Goal: Transaction & Acquisition: Purchase product/service

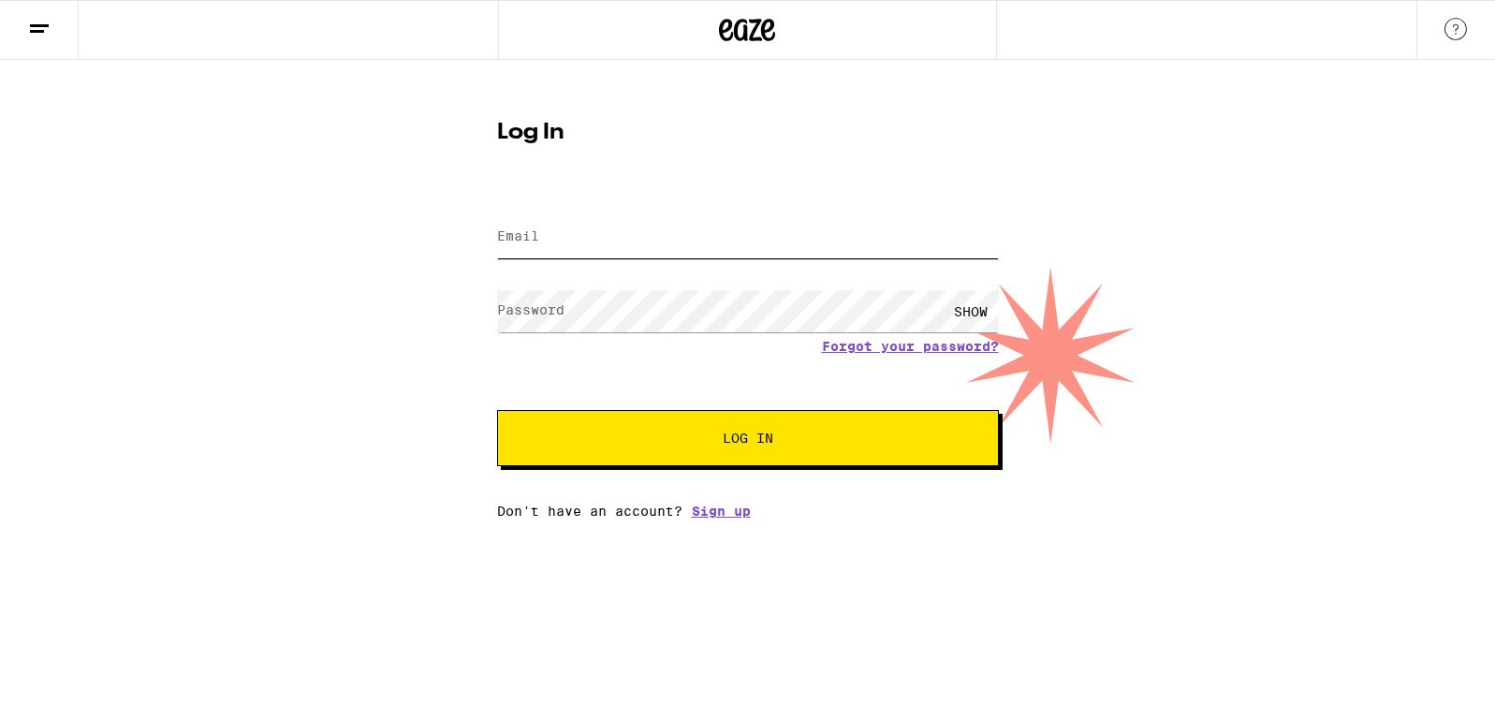
type input "[EMAIL_ADDRESS][DOMAIN_NAME]"
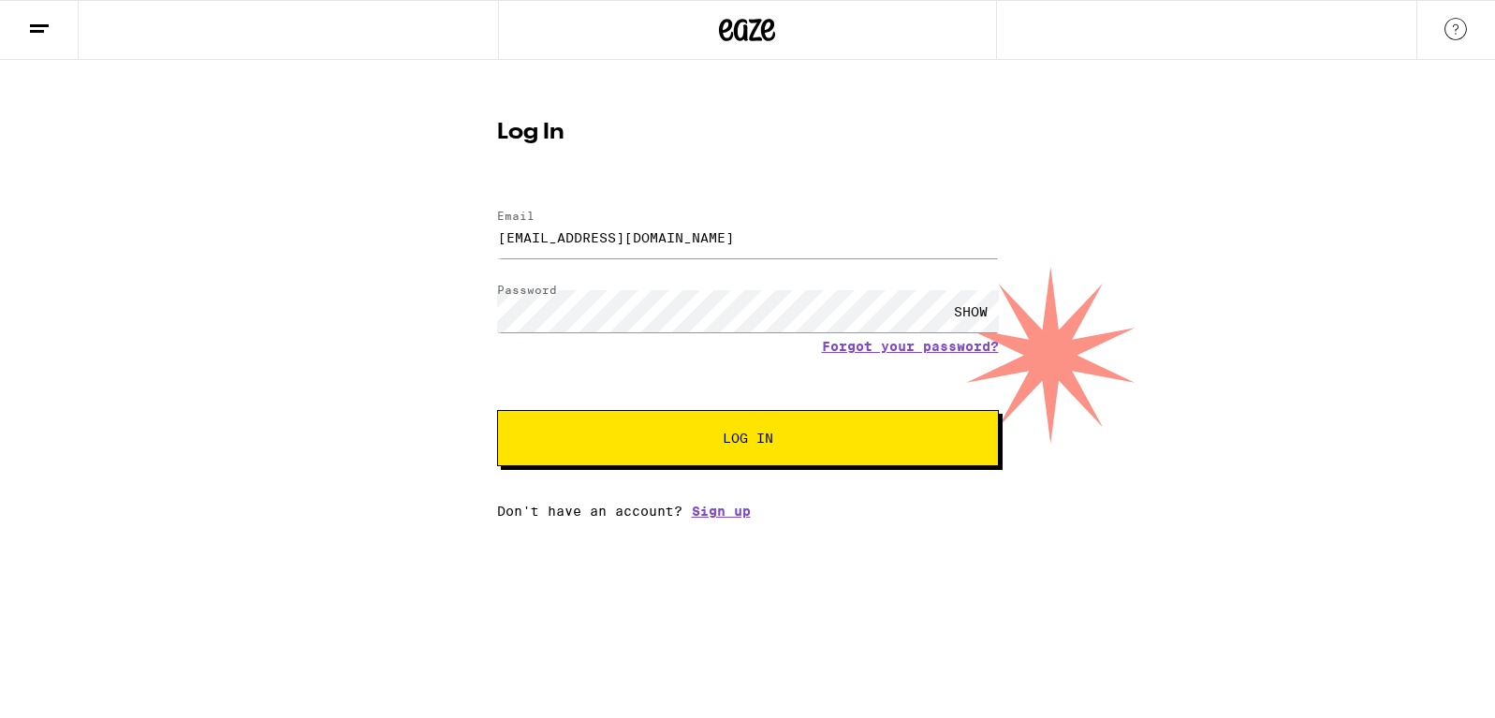
click at [630, 445] on span "Log In" at bounding box center [748, 438] width 350 height 13
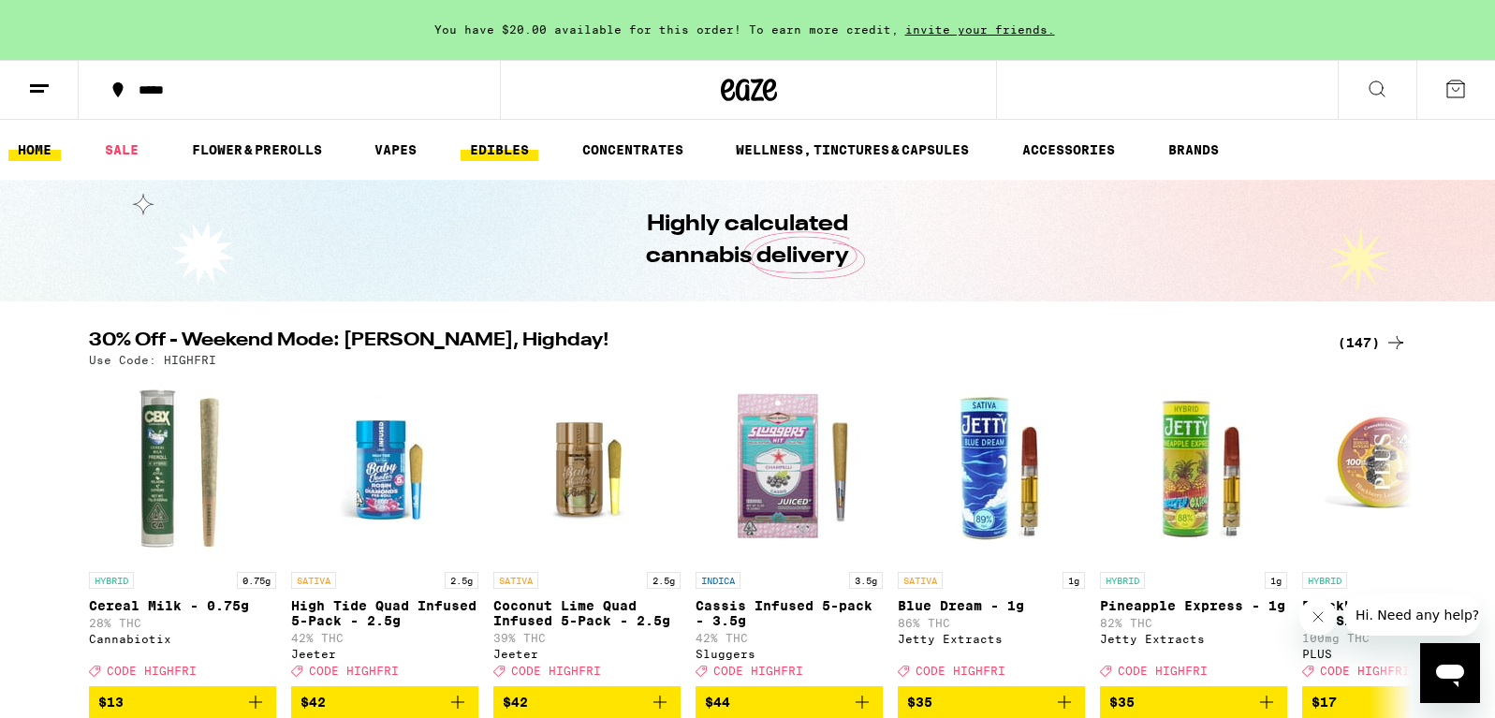
click at [500, 145] on link "EDIBLES" at bounding box center [500, 150] width 78 height 22
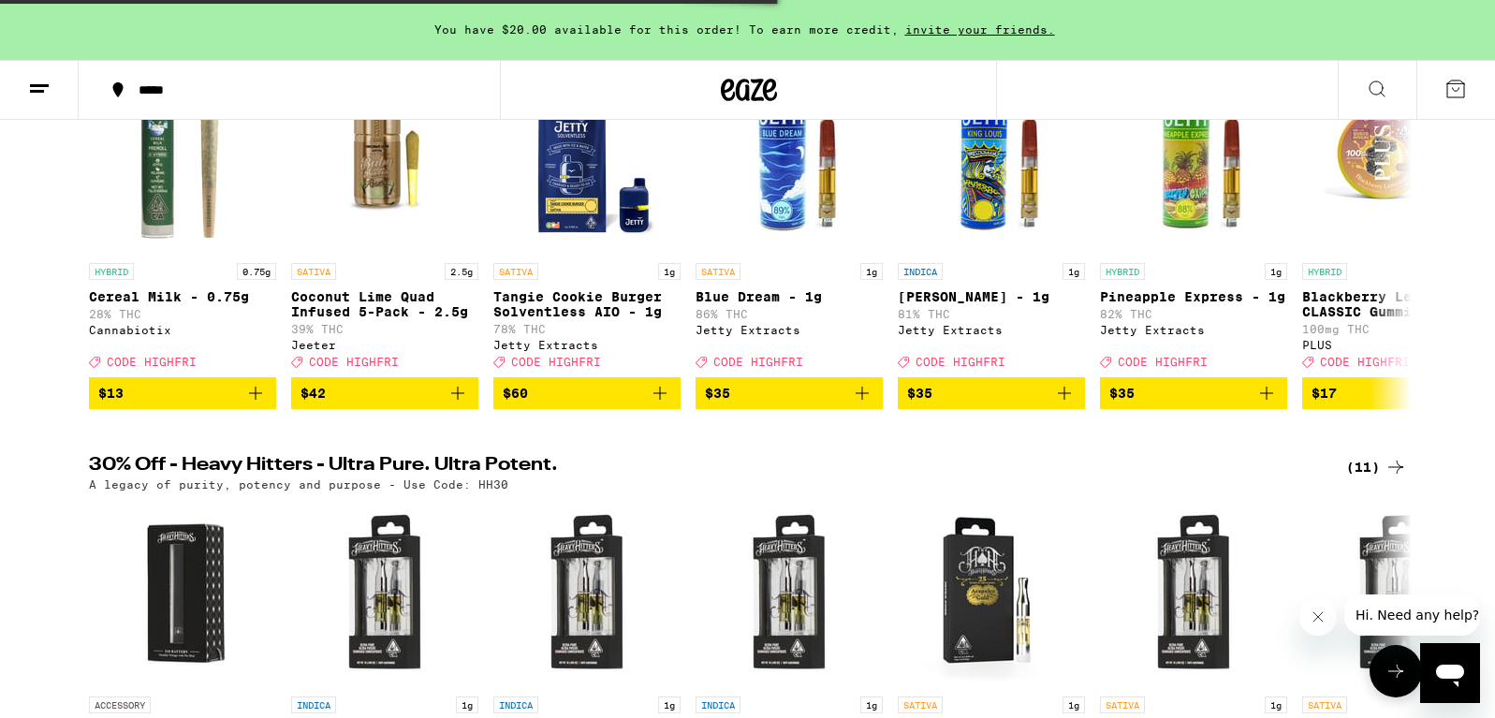
scroll to position [307, 0]
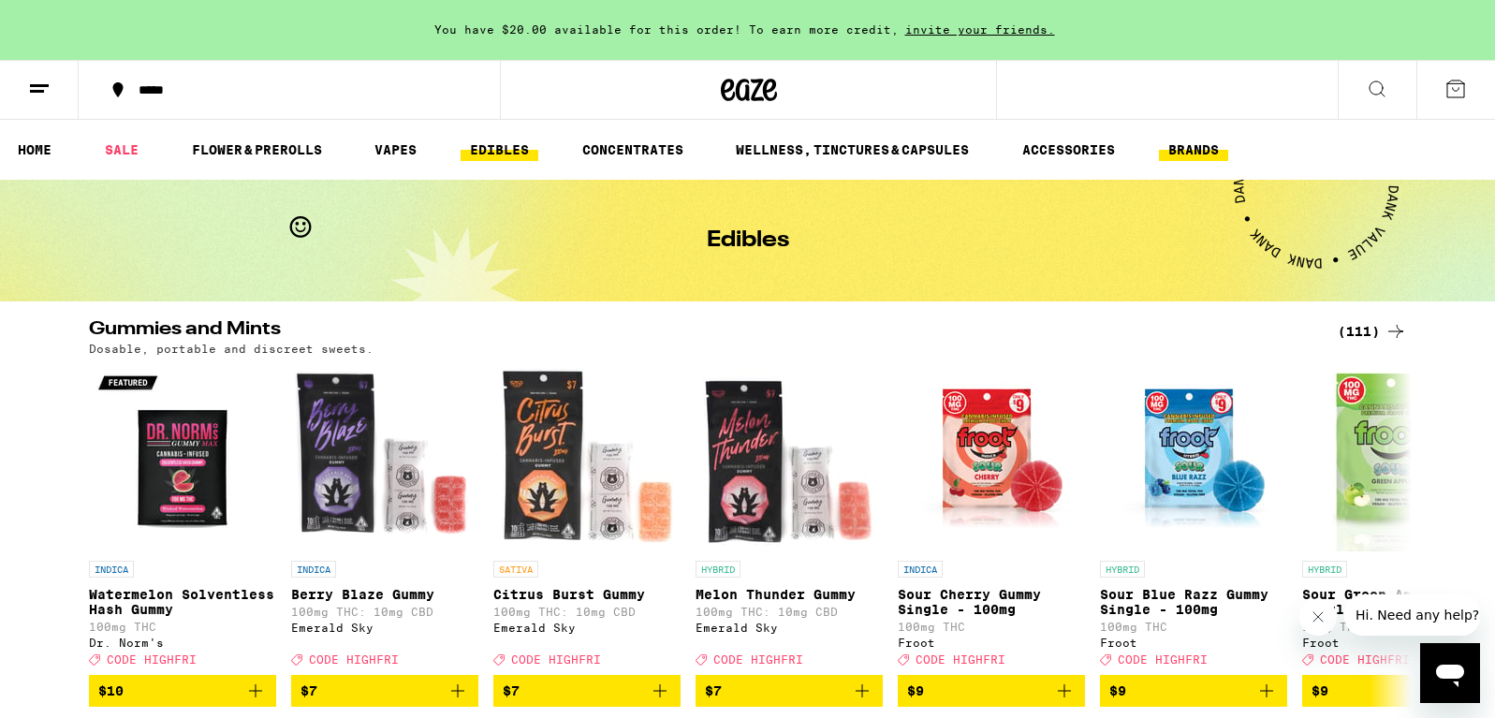
click at [1183, 148] on link "BRANDS" at bounding box center [1193, 150] width 69 height 22
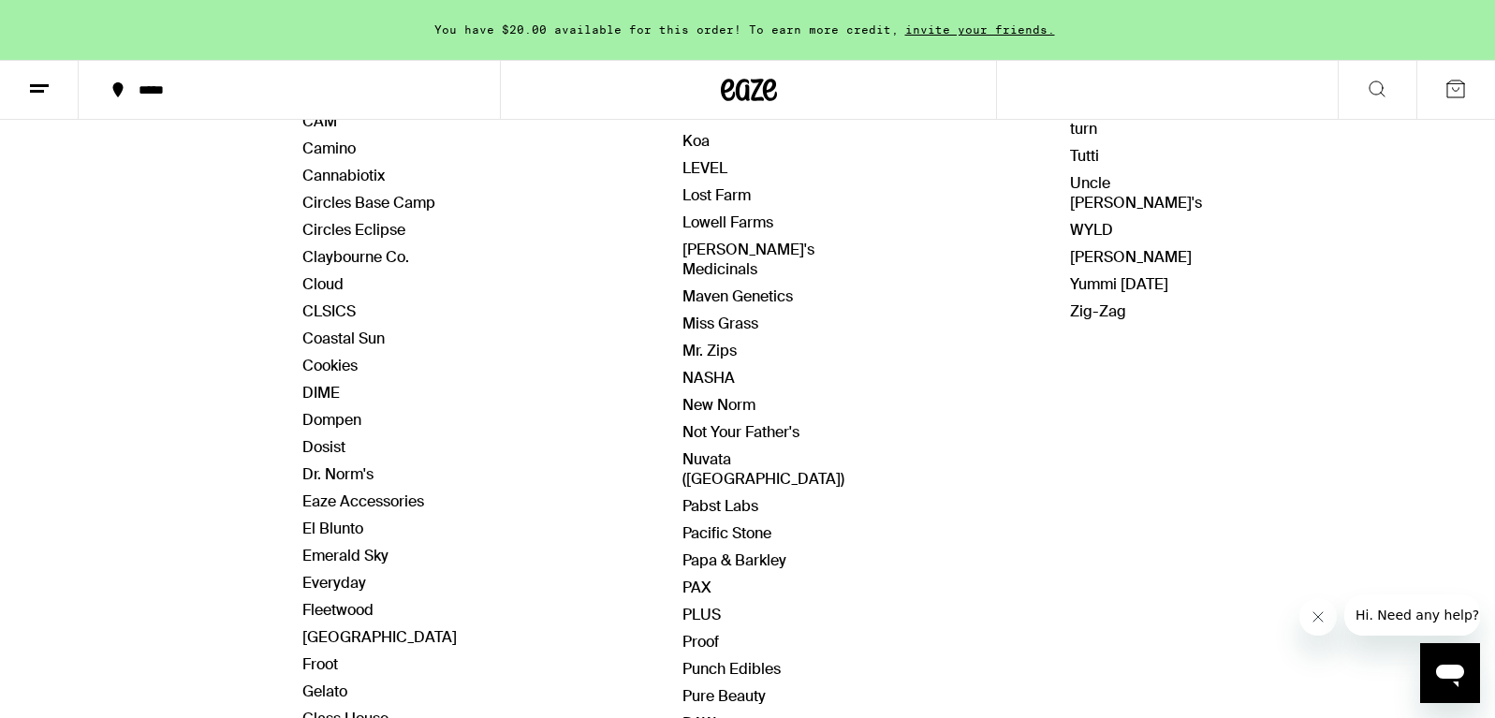
scroll to position [563, 0]
click at [689, 603] on link "PLUS" at bounding box center [702, 613] width 38 height 20
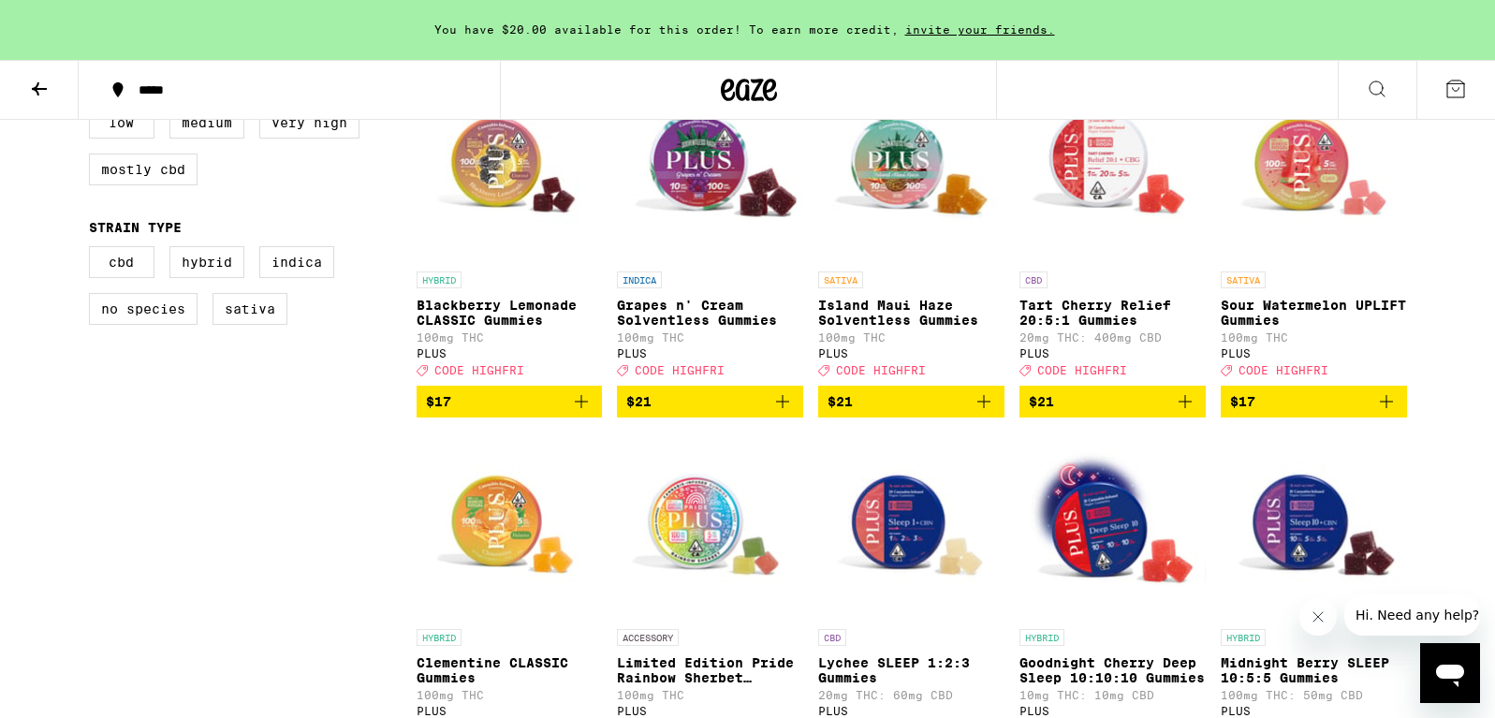
scroll to position [595, 0]
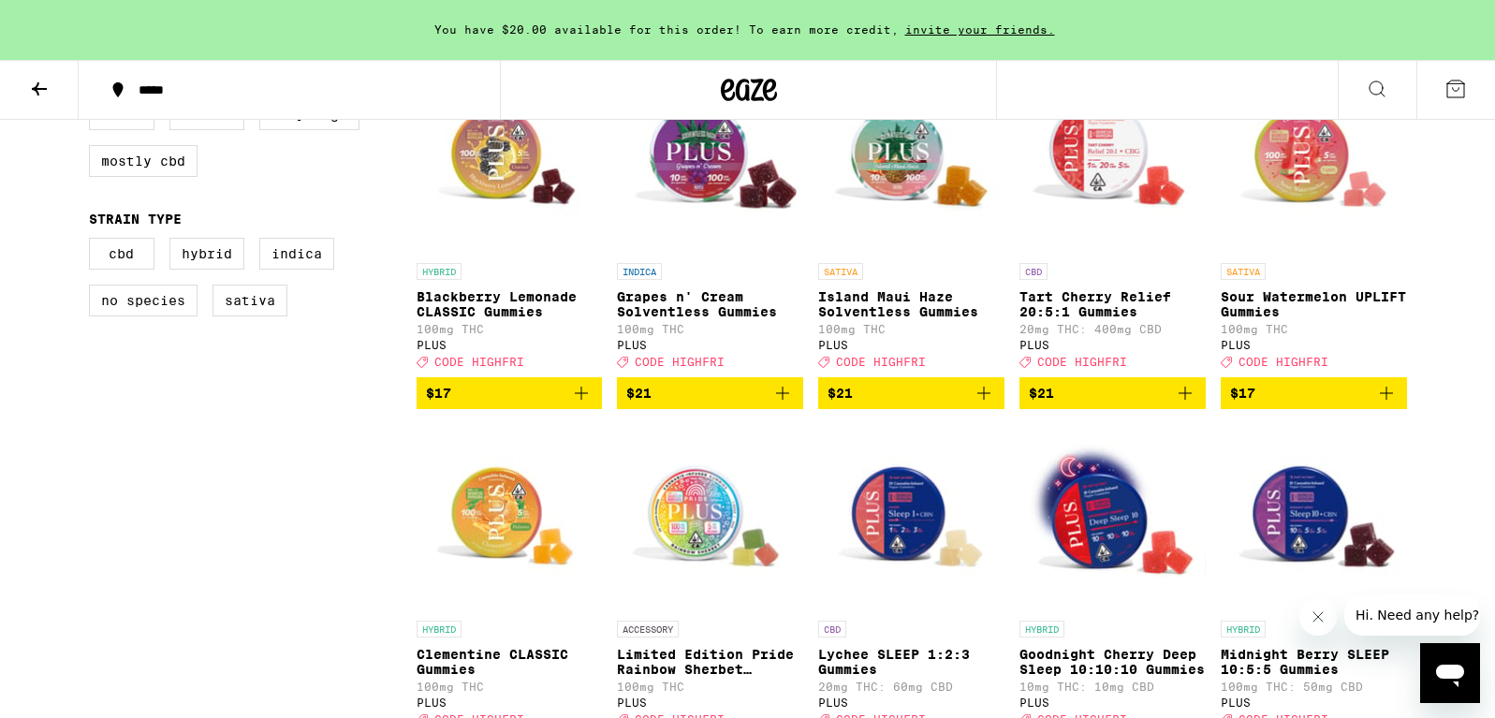
click at [1388, 402] on icon "Add to bag" at bounding box center [1386, 393] width 22 height 22
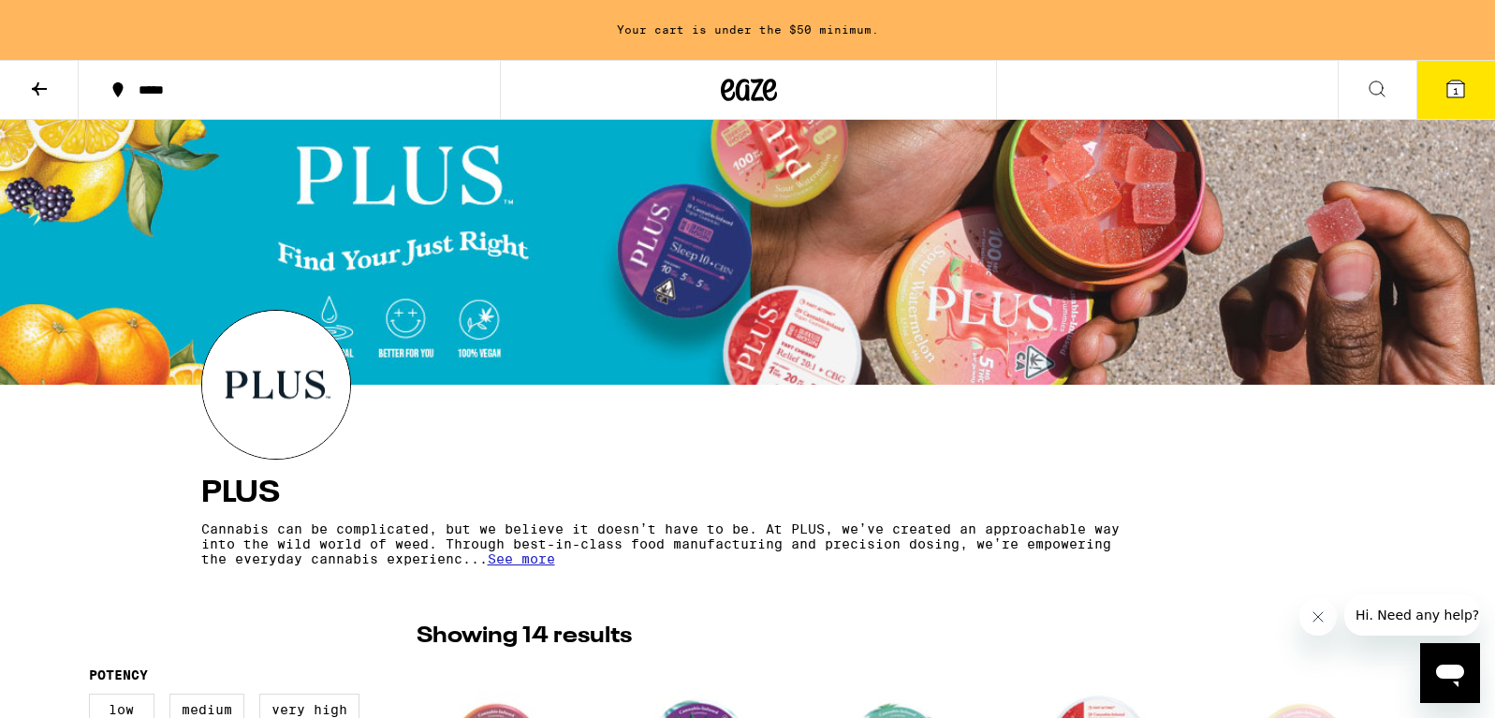
scroll to position [535, 0]
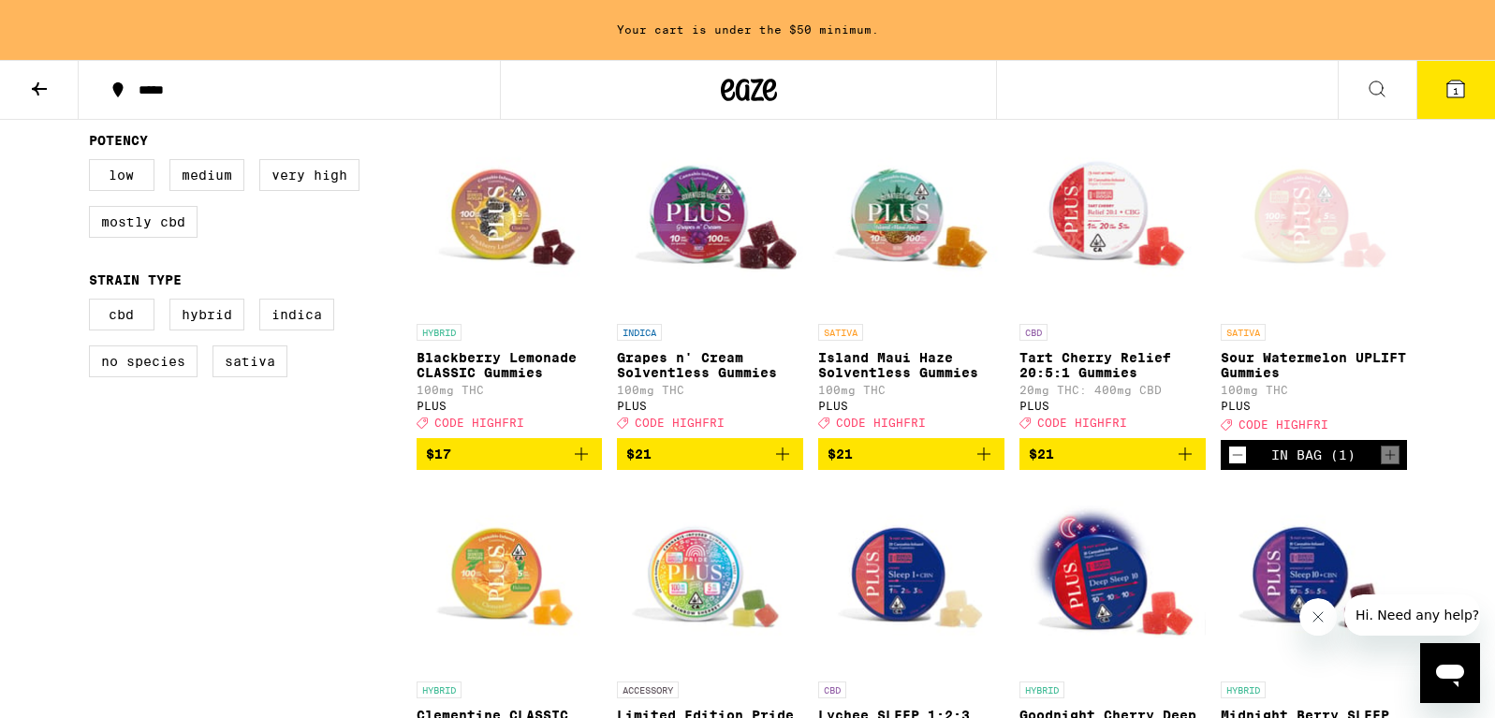
click at [1183, 463] on icon "Add to bag" at bounding box center [1185, 454] width 22 height 22
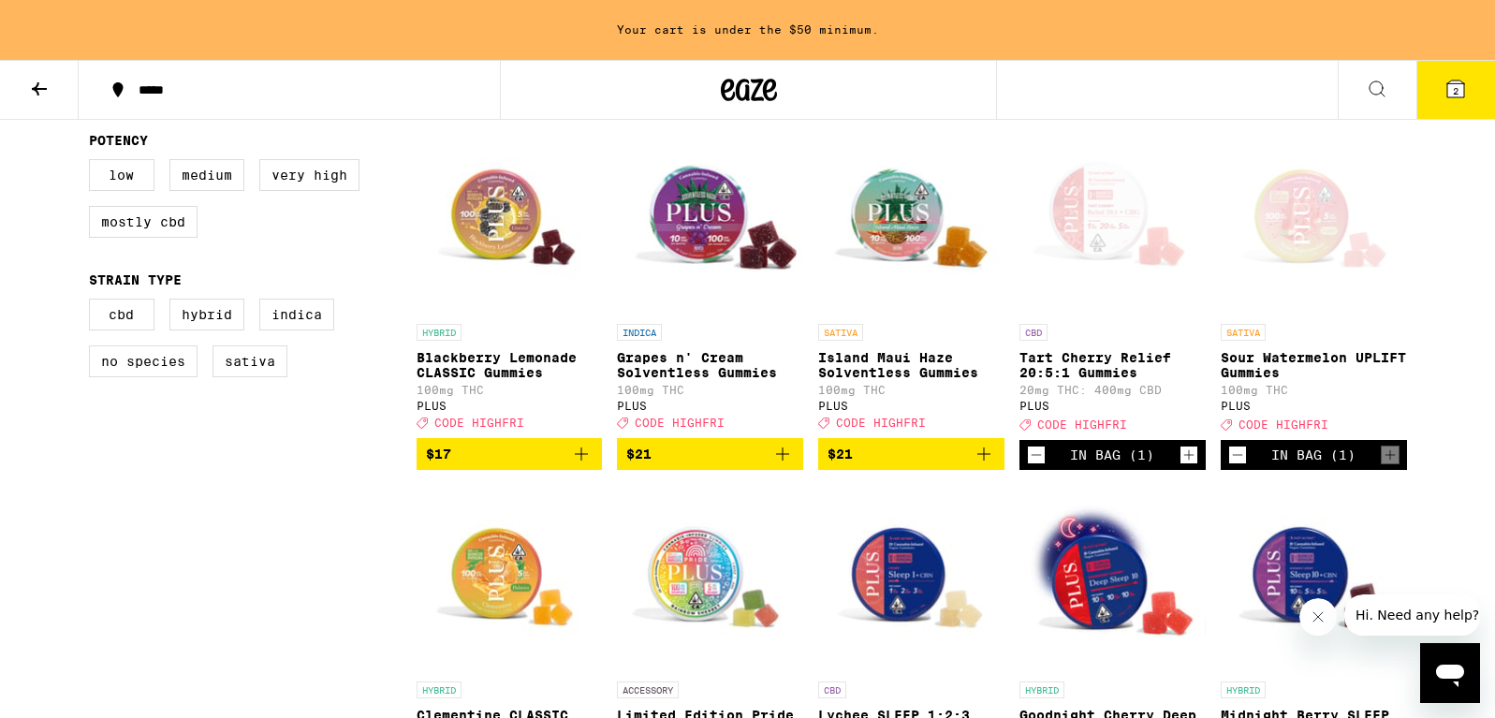
scroll to position [444, 0]
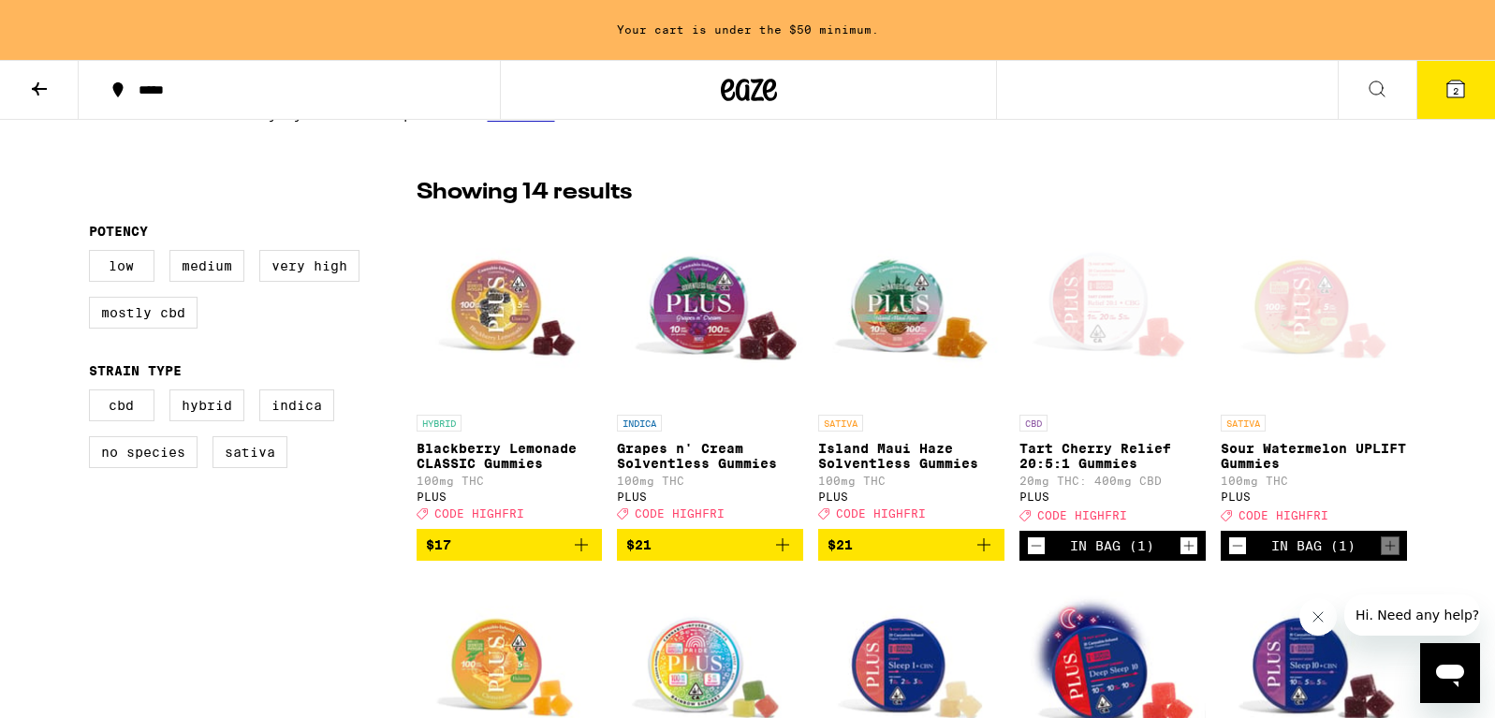
click at [584, 556] on icon "Add to bag" at bounding box center [581, 545] width 22 height 22
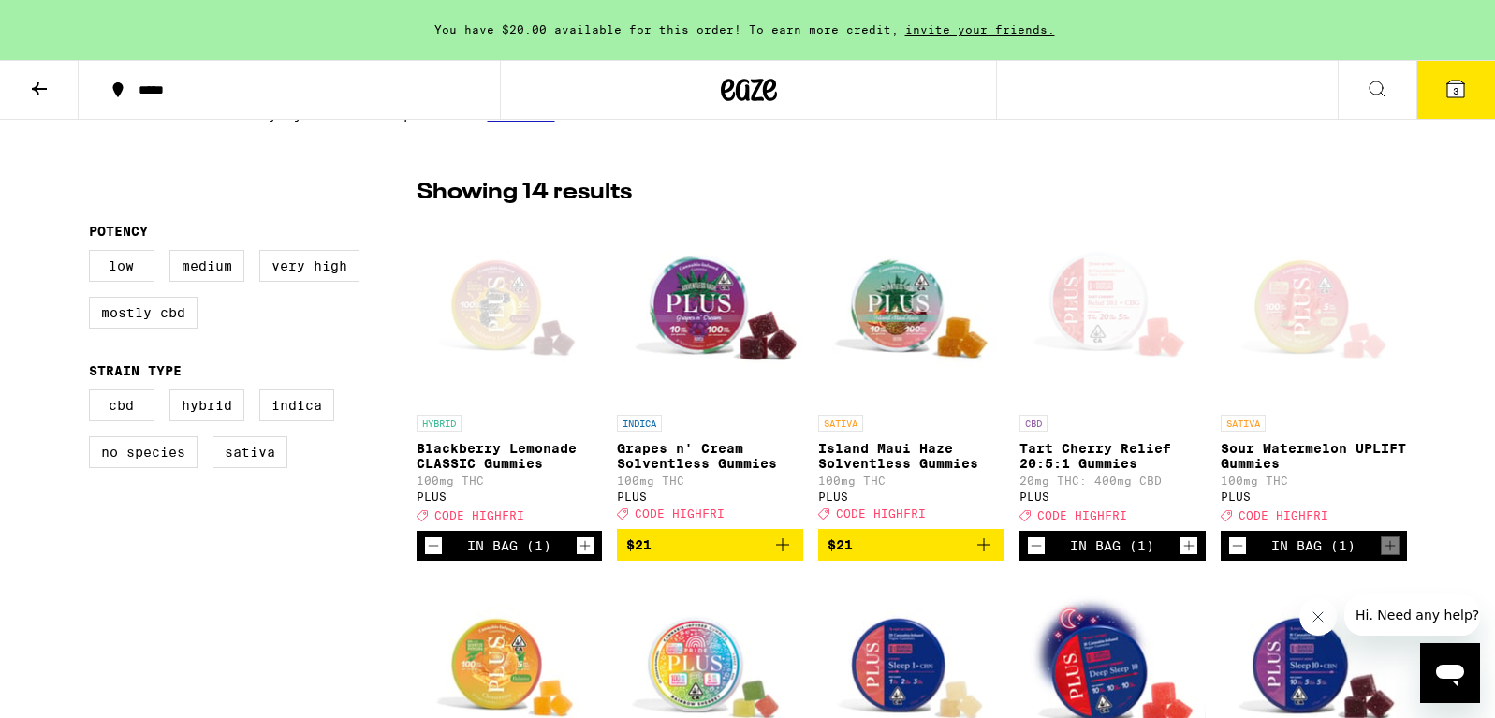
click at [1035, 554] on icon "Decrement" at bounding box center [1036, 546] width 17 height 22
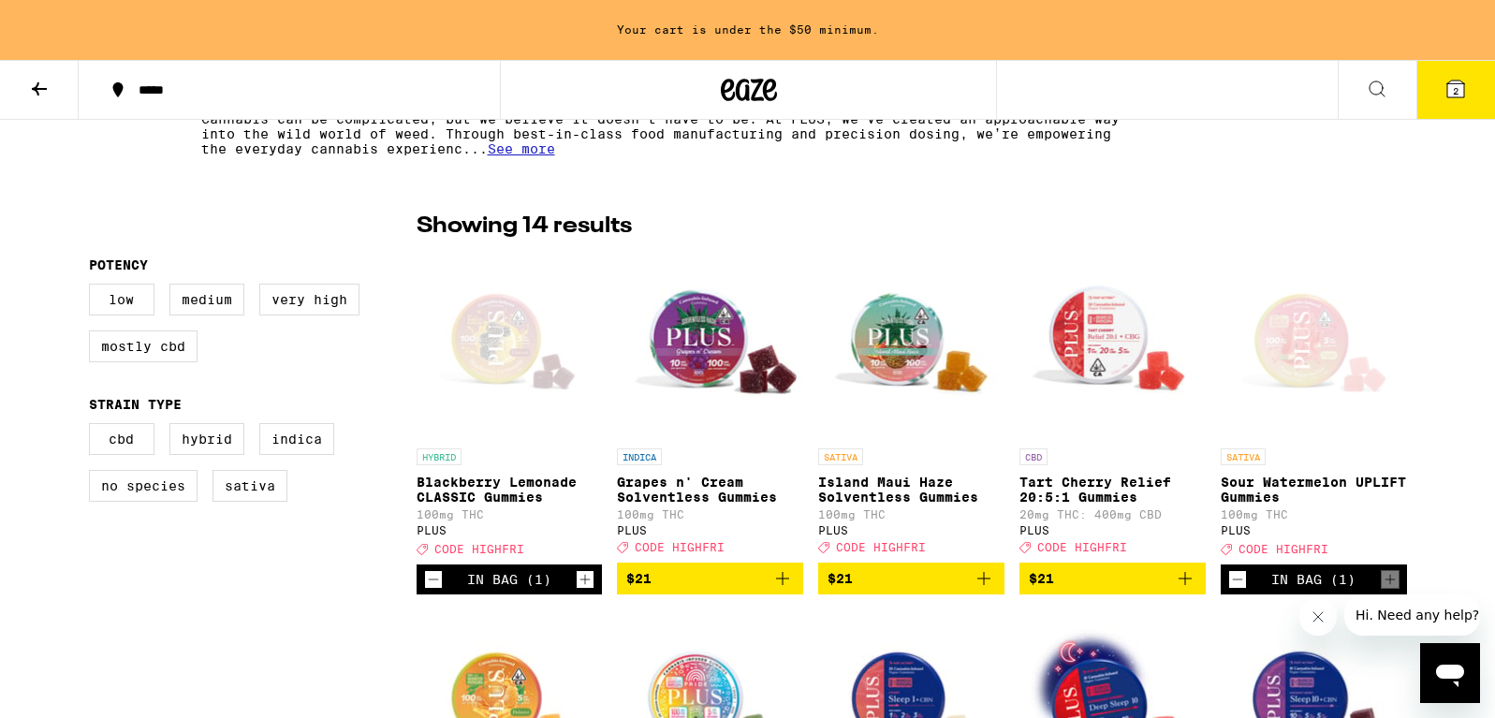
scroll to position [415, 0]
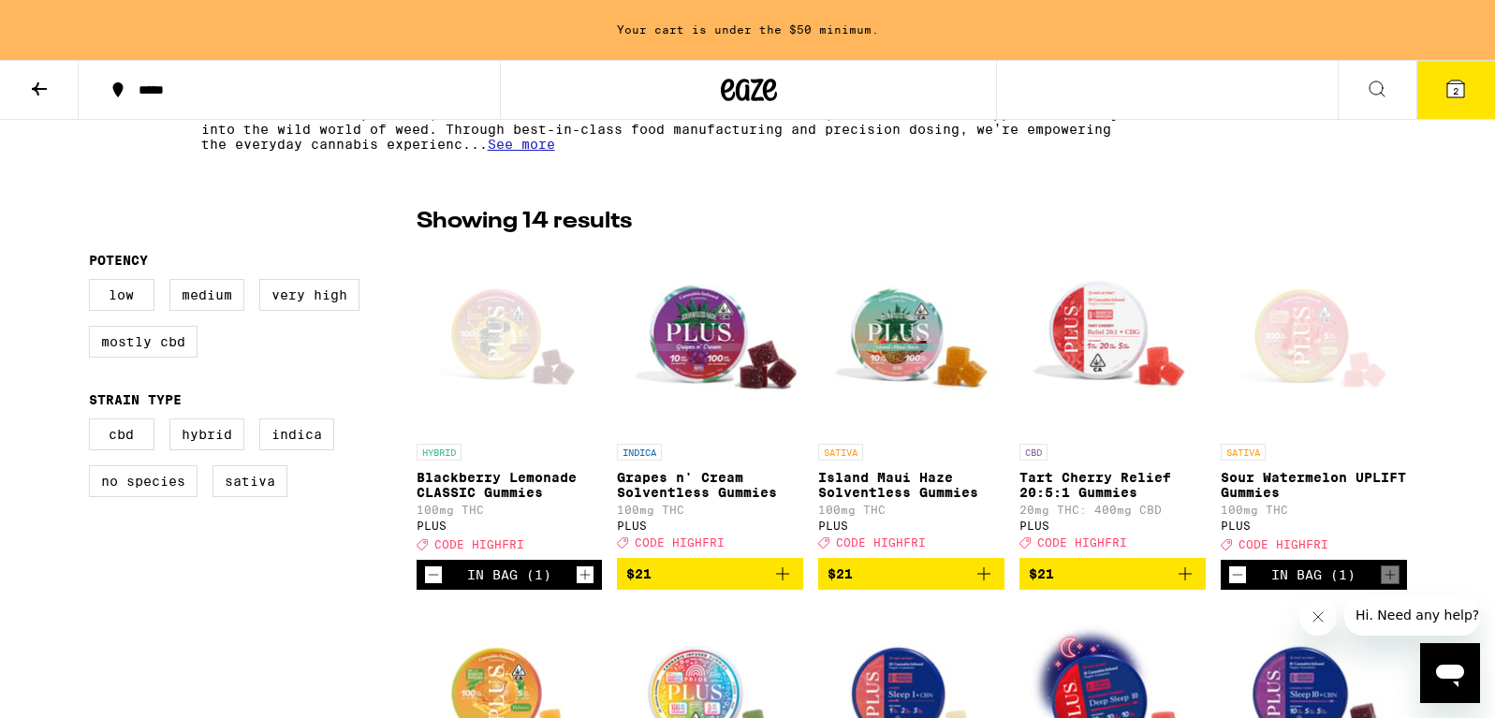
click at [579, 586] on icon "Increment" at bounding box center [585, 575] width 17 height 22
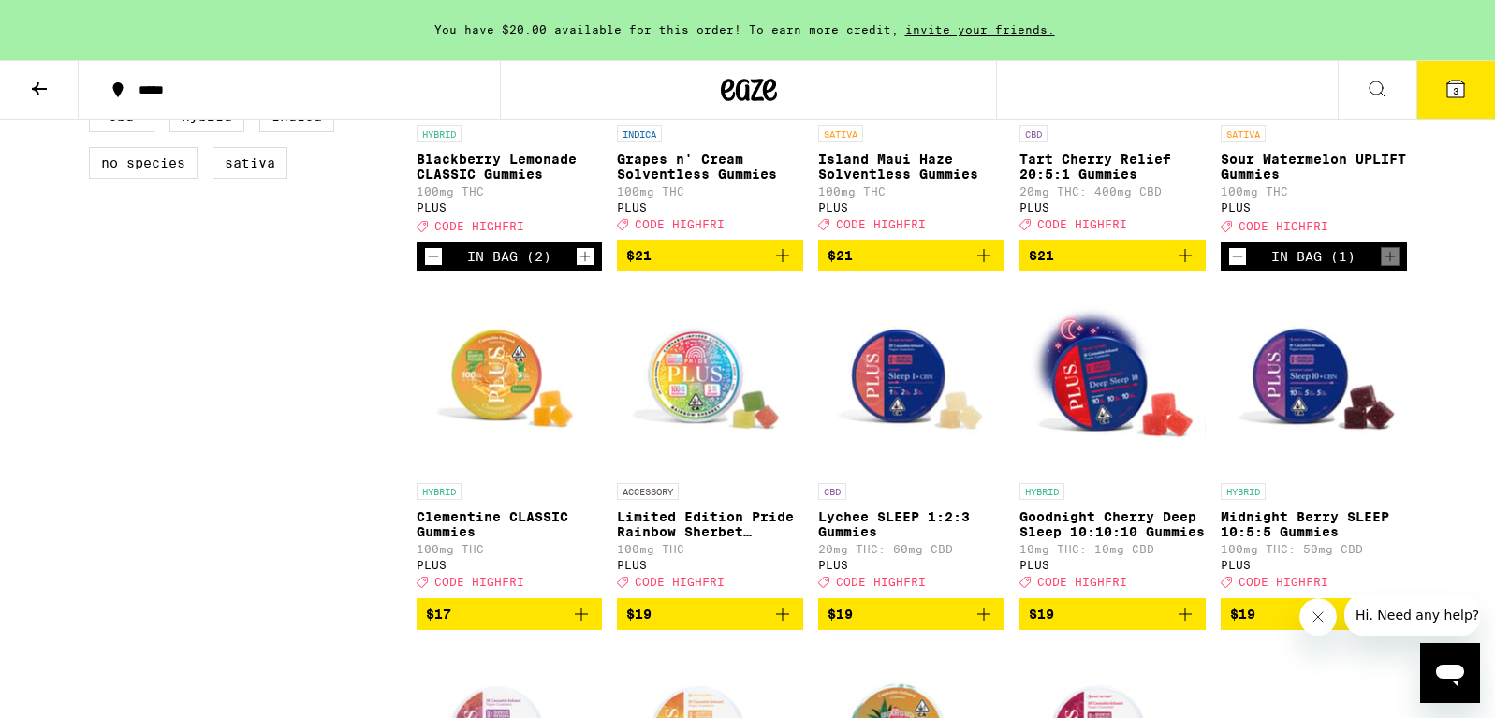
scroll to position [738, 0]
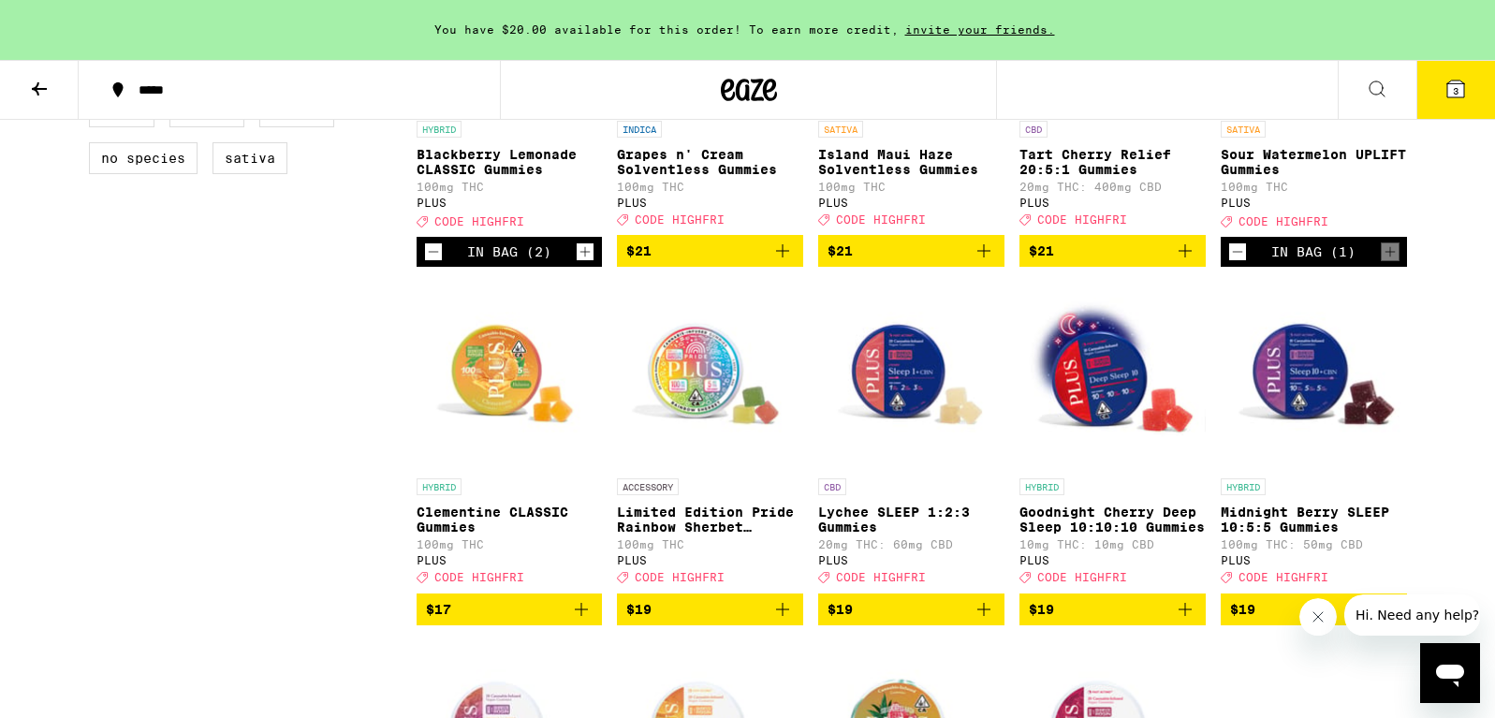
click at [588, 621] on icon "Add to bag" at bounding box center [581, 609] width 22 height 22
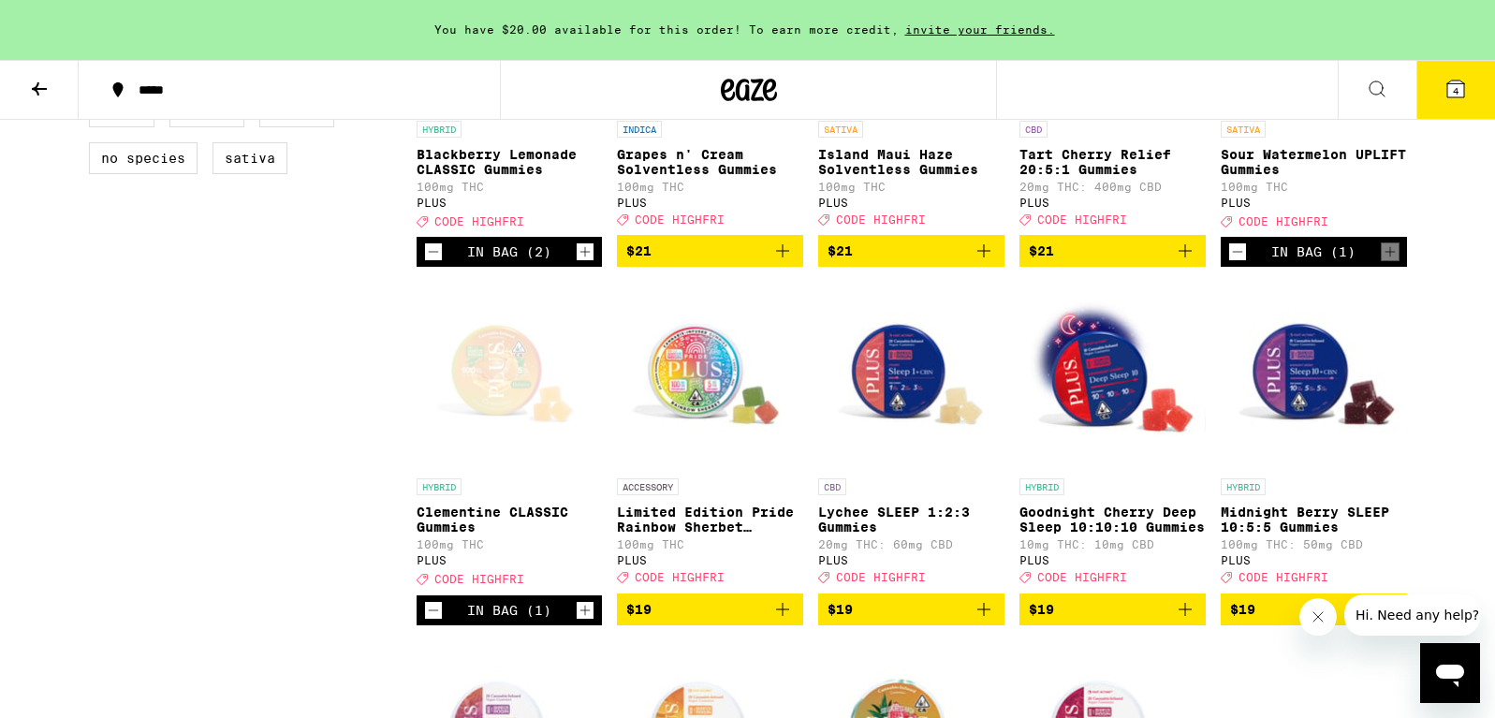
click at [795, 625] on button "$19" at bounding box center [710, 610] width 186 height 32
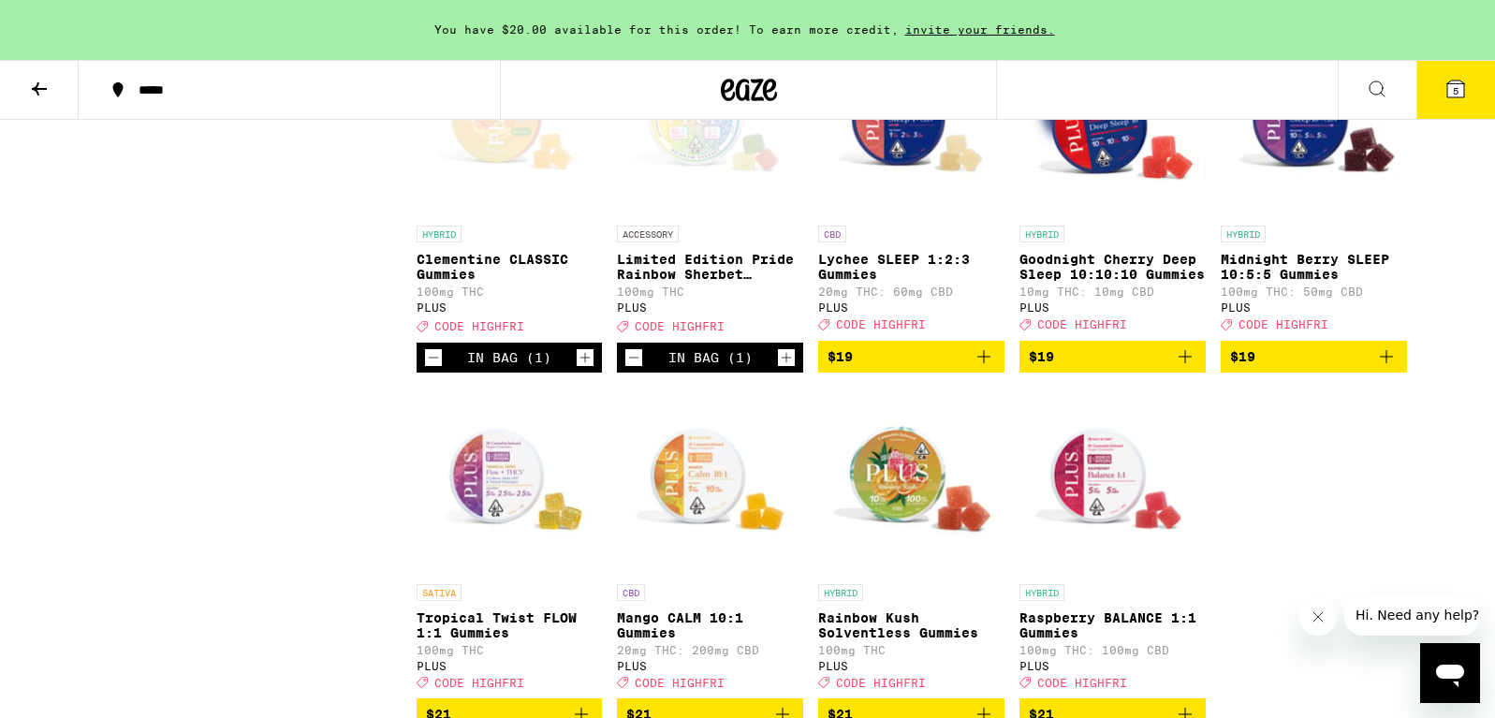
scroll to position [972, 0]
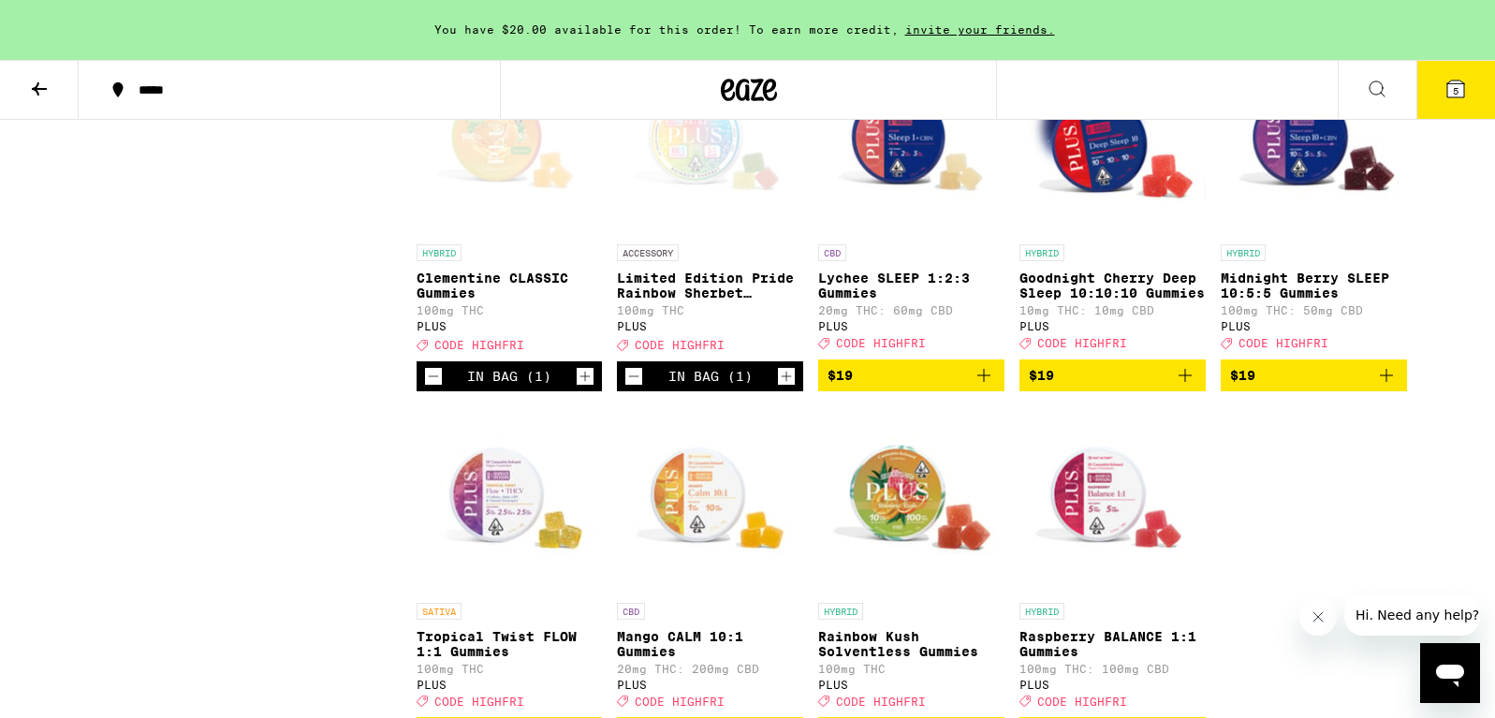
click at [794, 388] on icon "Increment" at bounding box center [786, 376] width 17 height 22
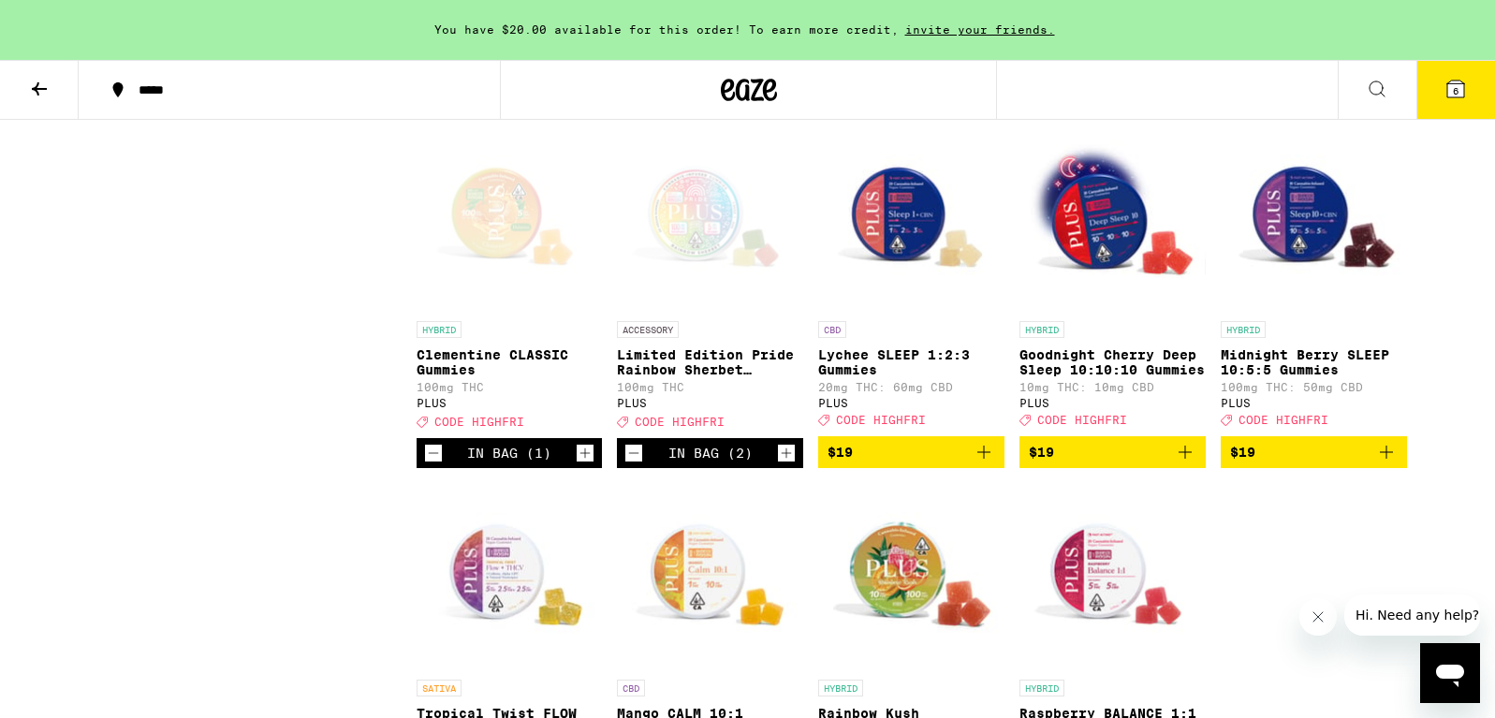
scroll to position [896, 0]
click at [433, 452] on icon "Decrement" at bounding box center [433, 452] width 10 height 0
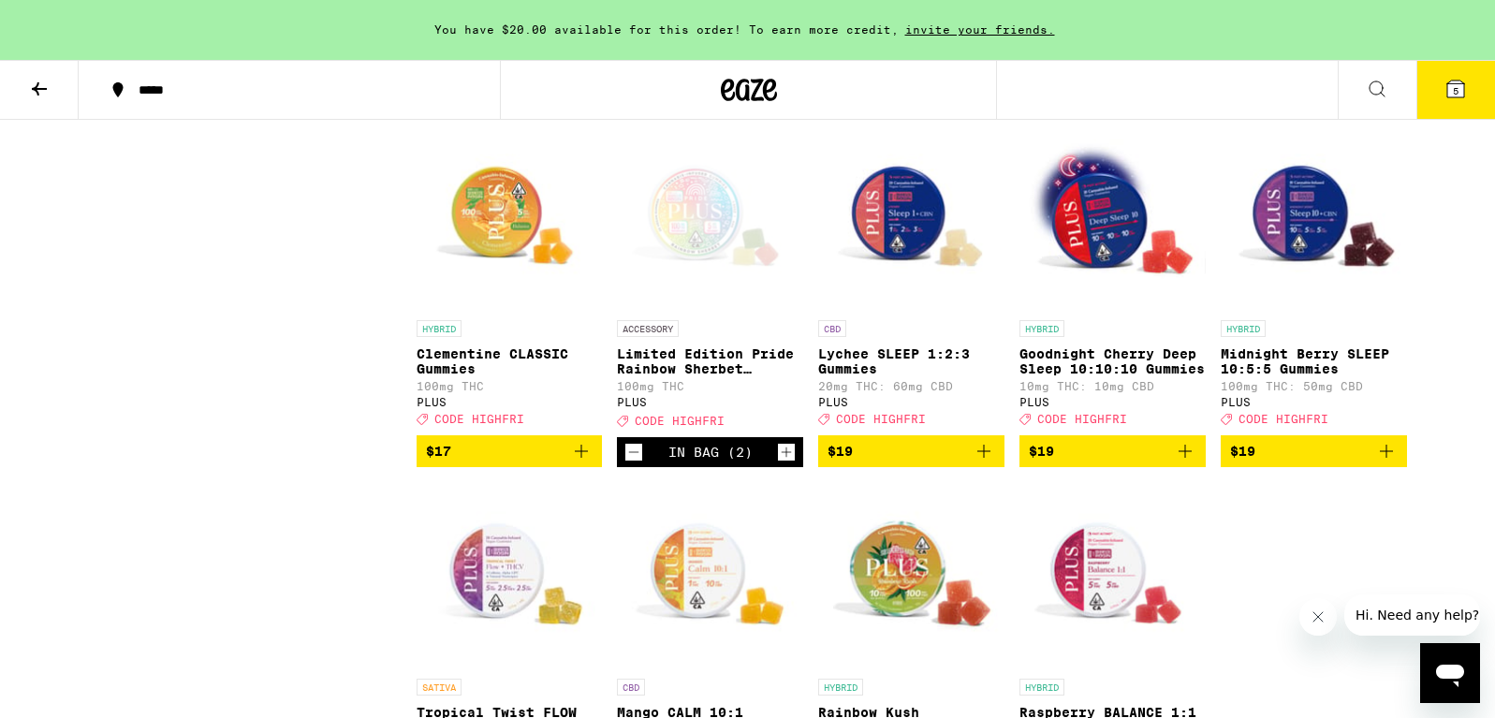
click at [582, 463] on icon "Add to bag" at bounding box center [581, 451] width 22 height 22
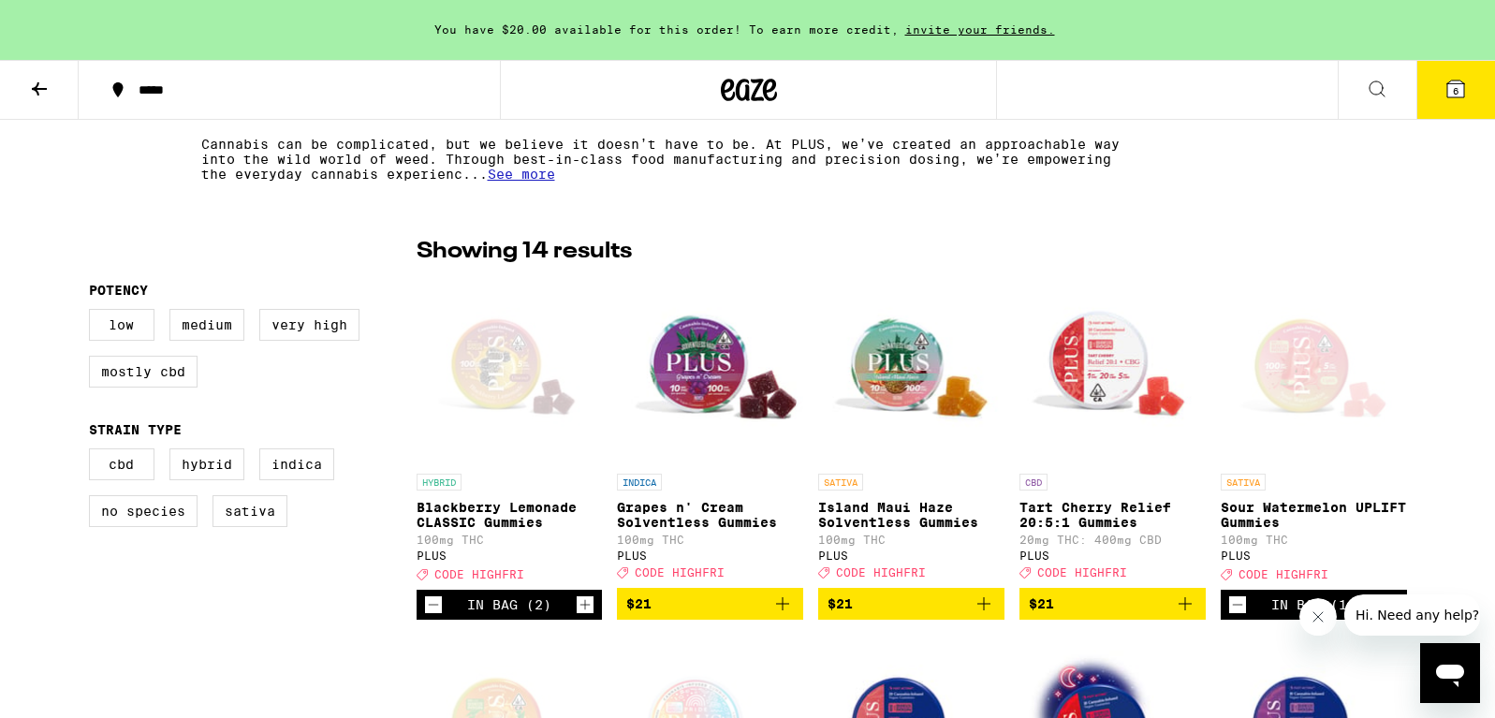
scroll to position [404, 0]
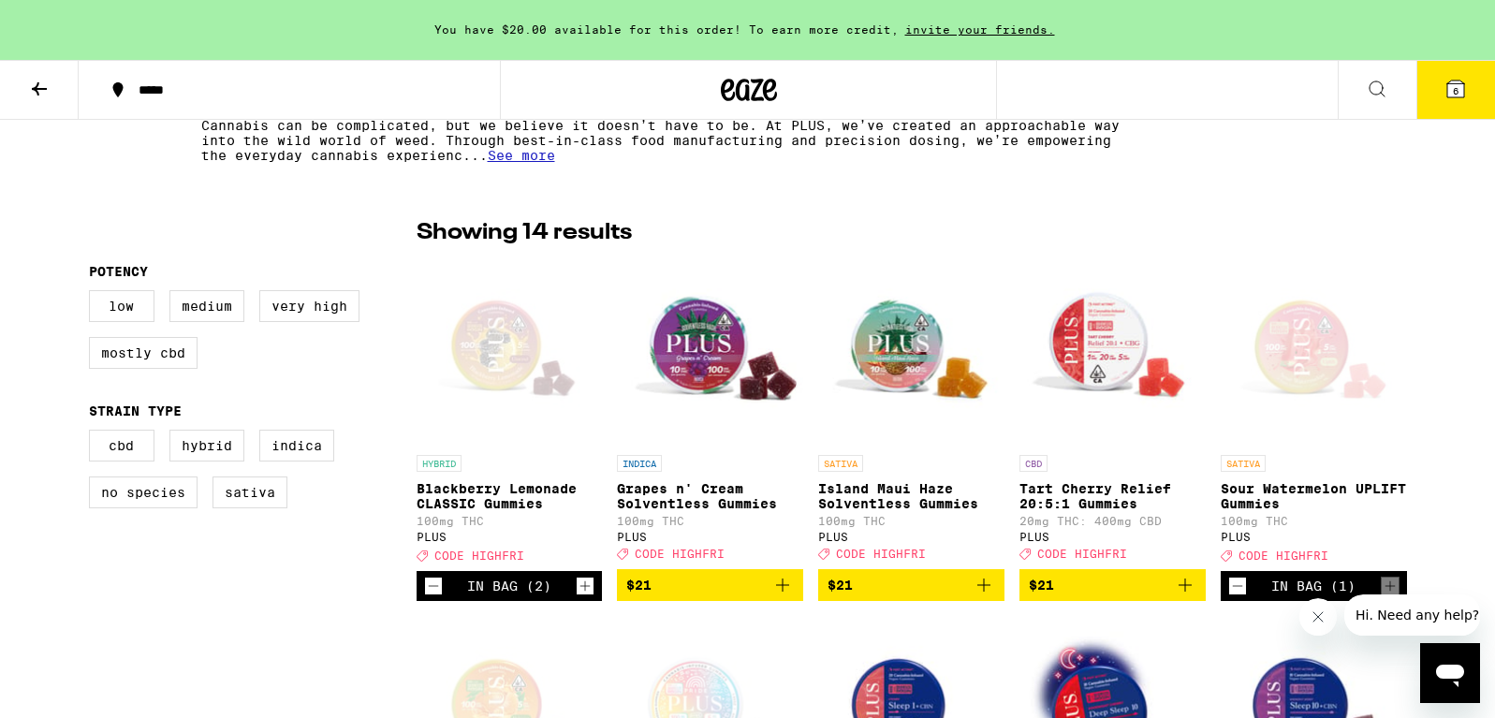
click at [1448, 93] on icon at bounding box center [1456, 89] width 17 height 17
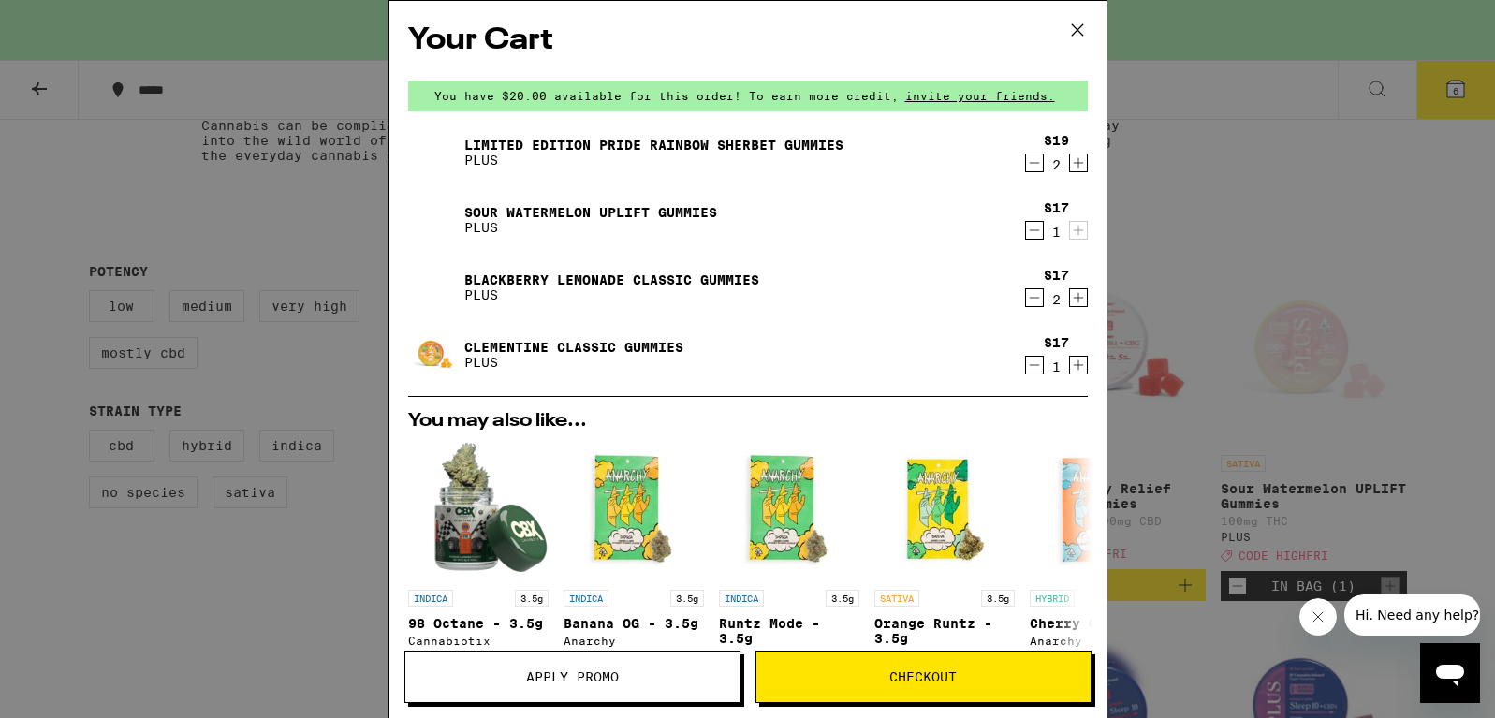
click at [1032, 297] on icon "Decrement" at bounding box center [1034, 298] width 17 height 22
click at [992, 679] on span "Checkout" at bounding box center [924, 676] width 334 height 13
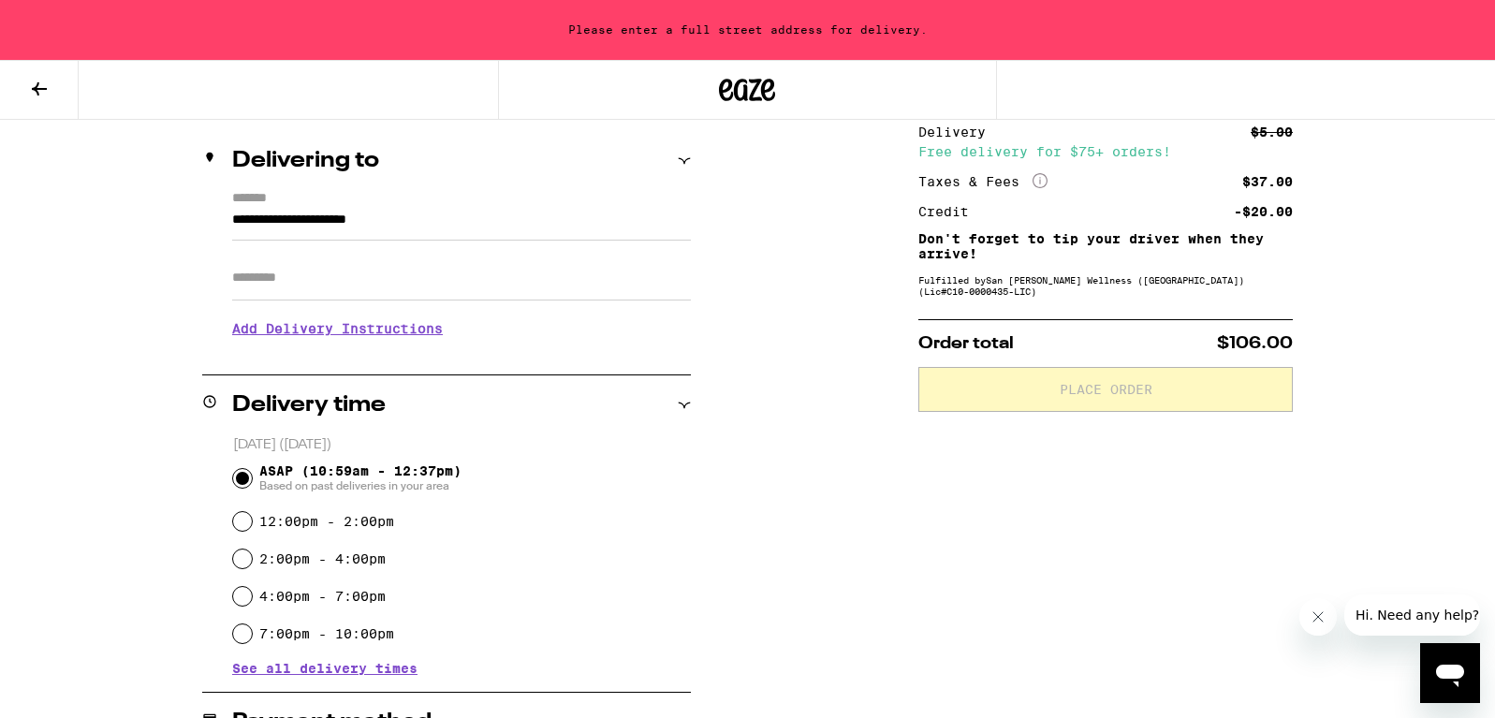
scroll to position [217, 0]
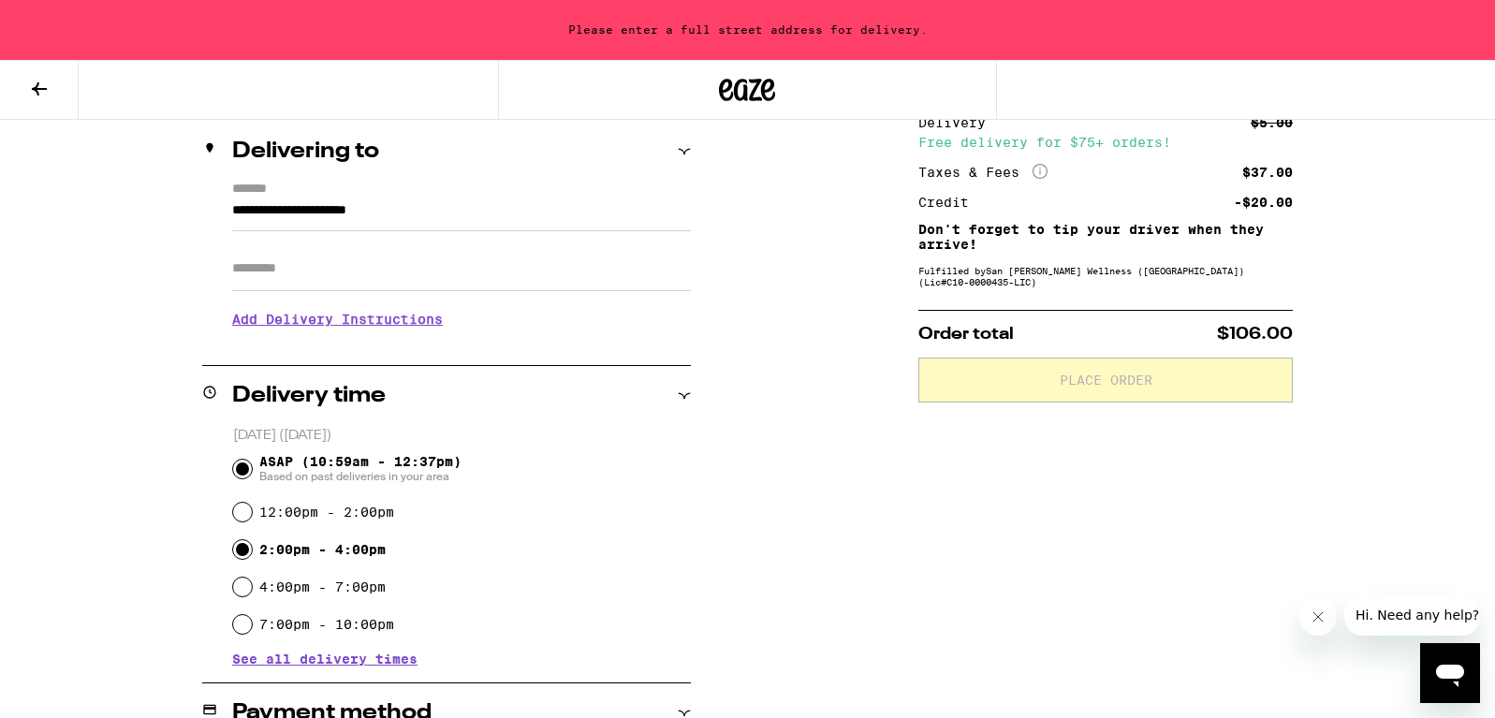
click at [242, 554] on input "2:00pm - 4:00pm" at bounding box center [242, 549] width 19 height 19
radio input "true"
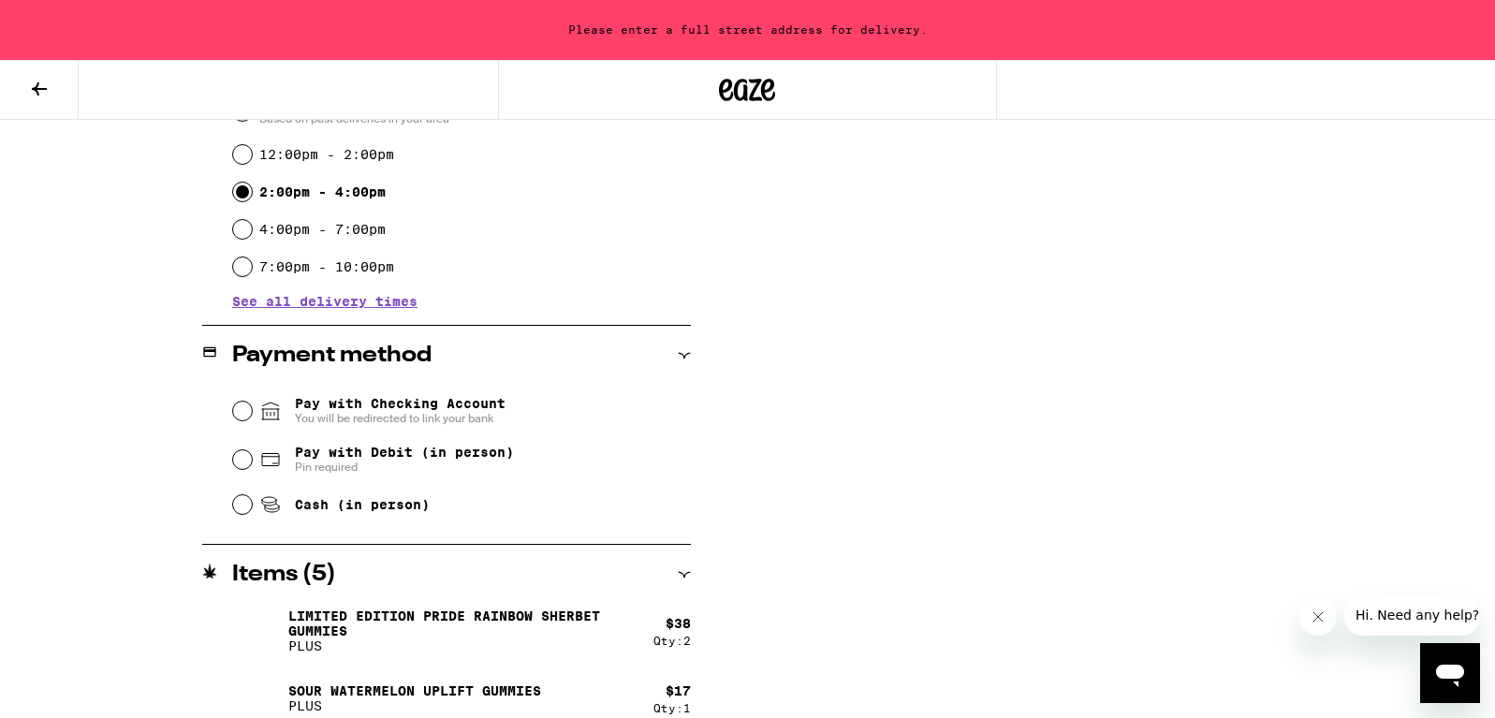
scroll to position [687, 0]
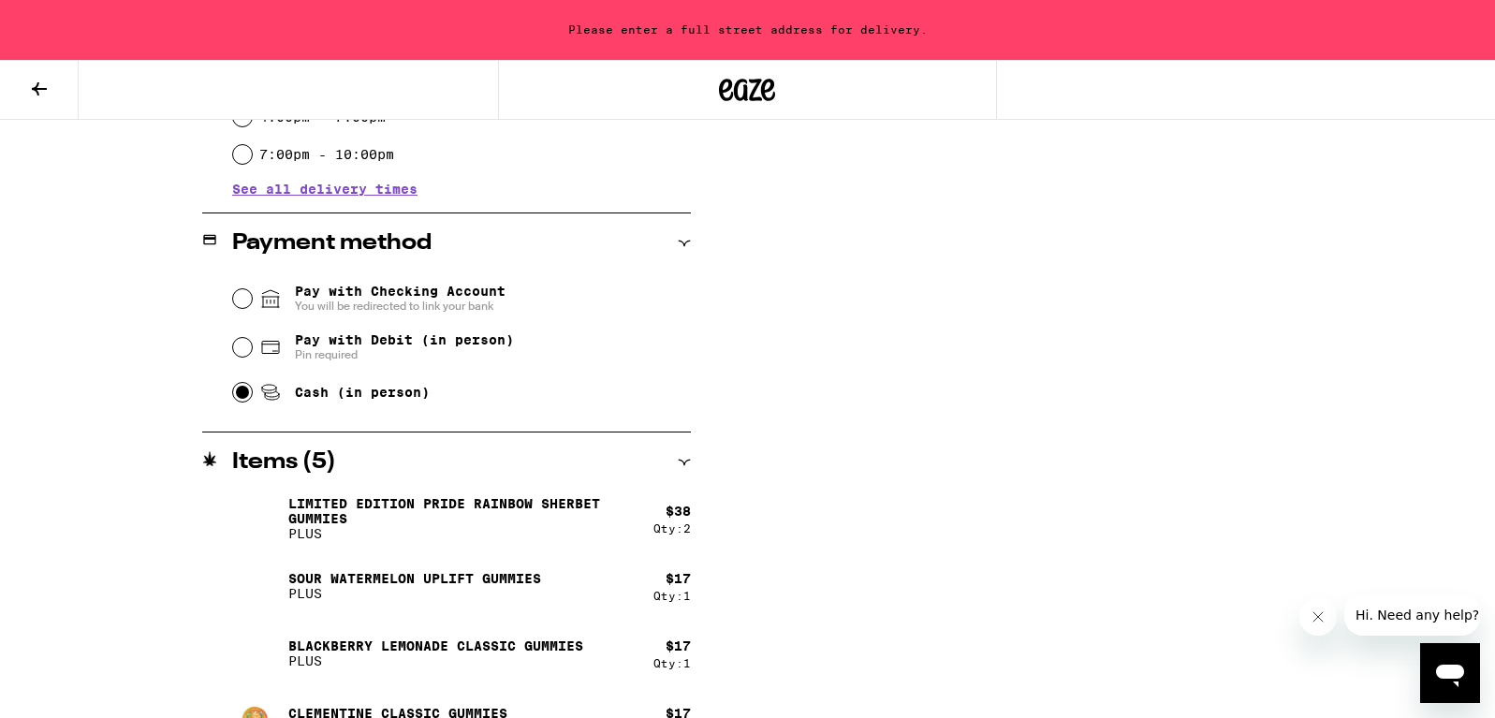
click at [248, 398] on input "Cash (in person)" at bounding box center [242, 392] width 19 height 19
radio input "true"
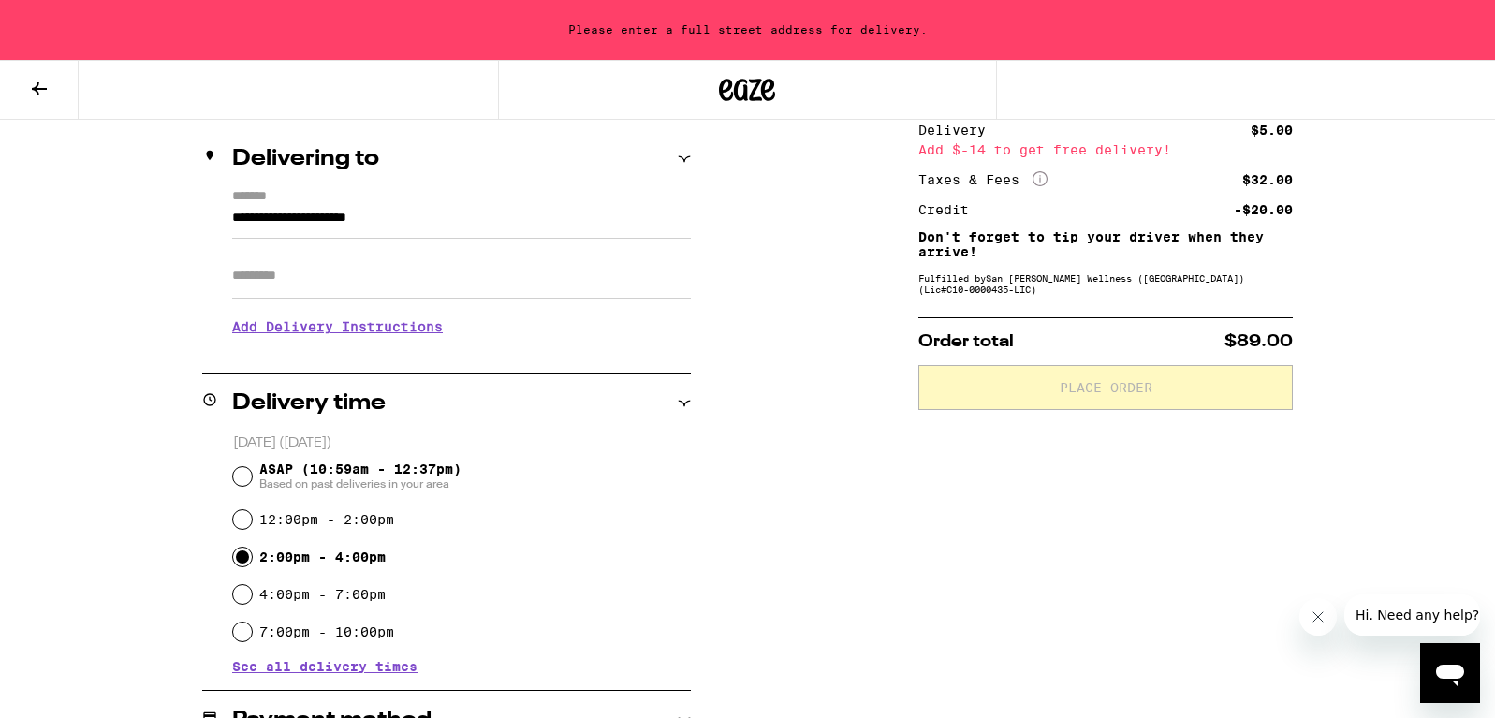
scroll to position [214, 0]
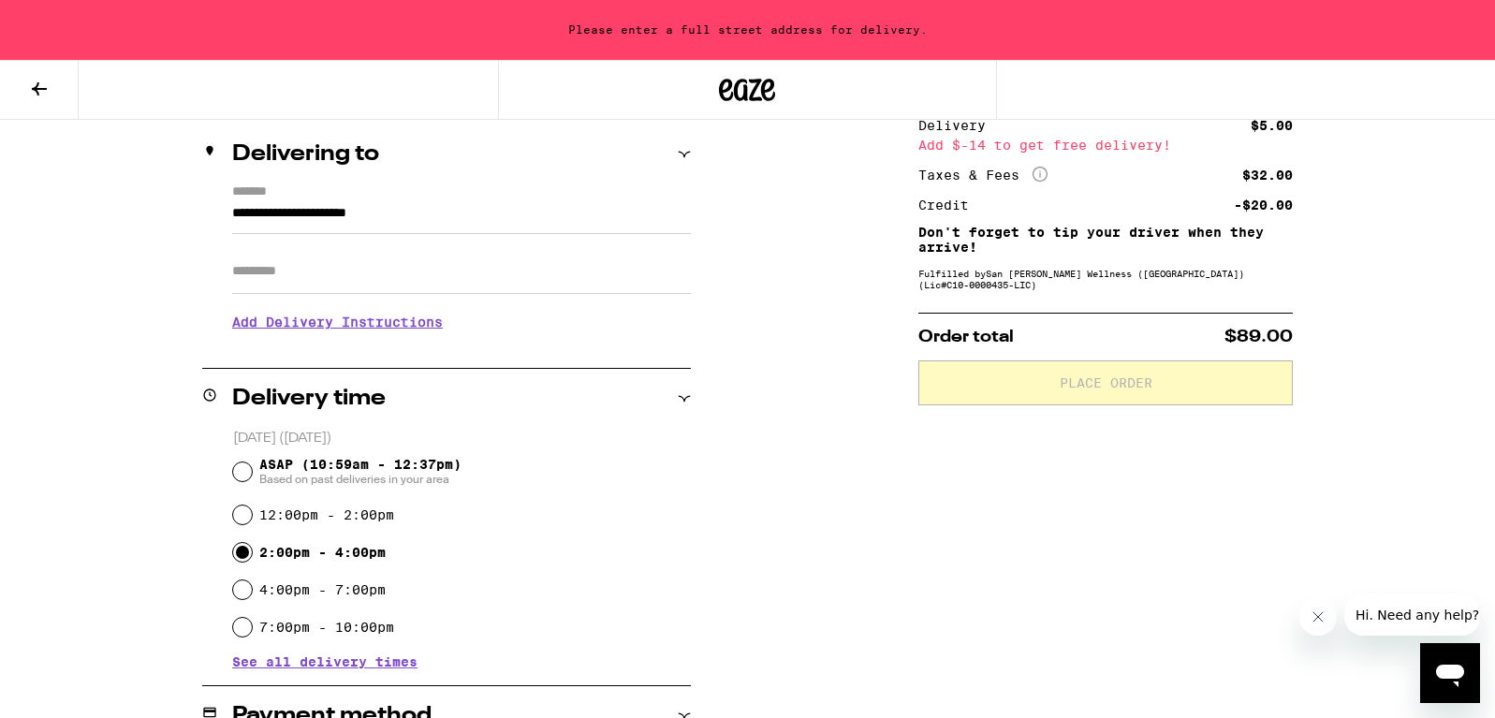
click at [525, 265] on input "Apt/Suite" at bounding box center [461, 271] width 459 height 45
click at [539, 228] on input "**********" at bounding box center [461, 218] width 459 height 32
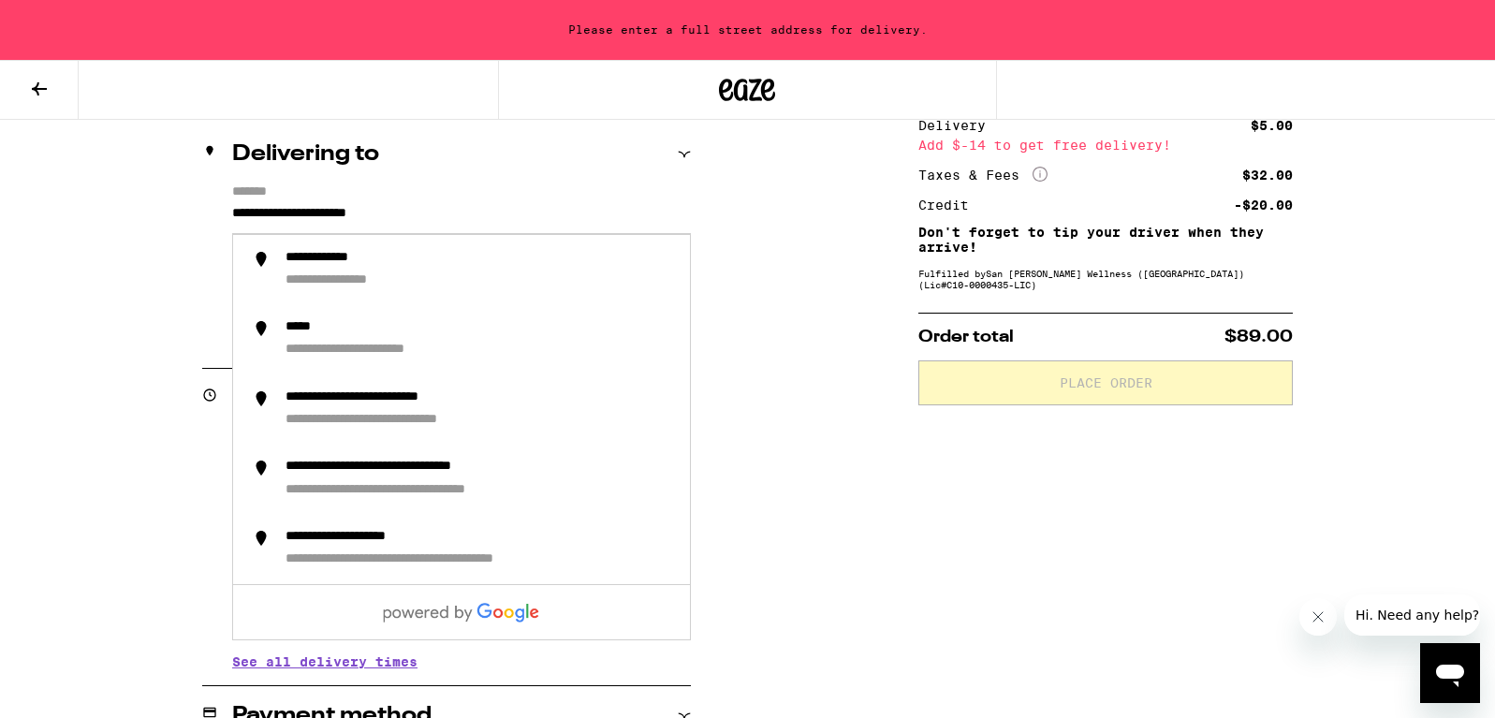
click at [458, 216] on input "**********" at bounding box center [461, 218] width 459 height 32
click at [243, 209] on input "**********" at bounding box center [461, 218] width 459 height 32
drag, startPoint x: 243, startPoint y: 209, endPoint x: 529, endPoint y: 209, distance: 285.6
click at [529, 209] on input "**********" at bounding box center [461, 218] width 459 height 32
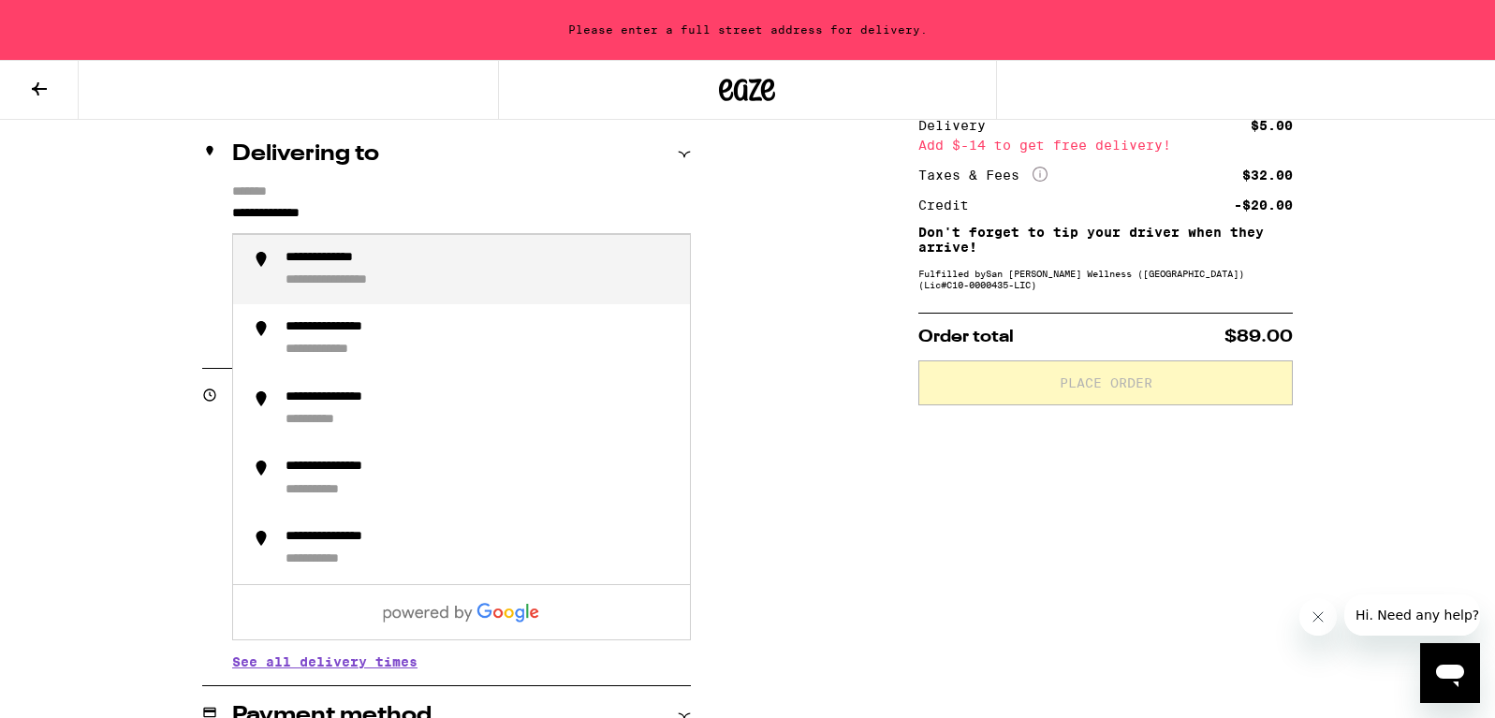
click at [463, 289] on div "**********" at bounding box center [480, 270] width 389 height 40
type input "**********"
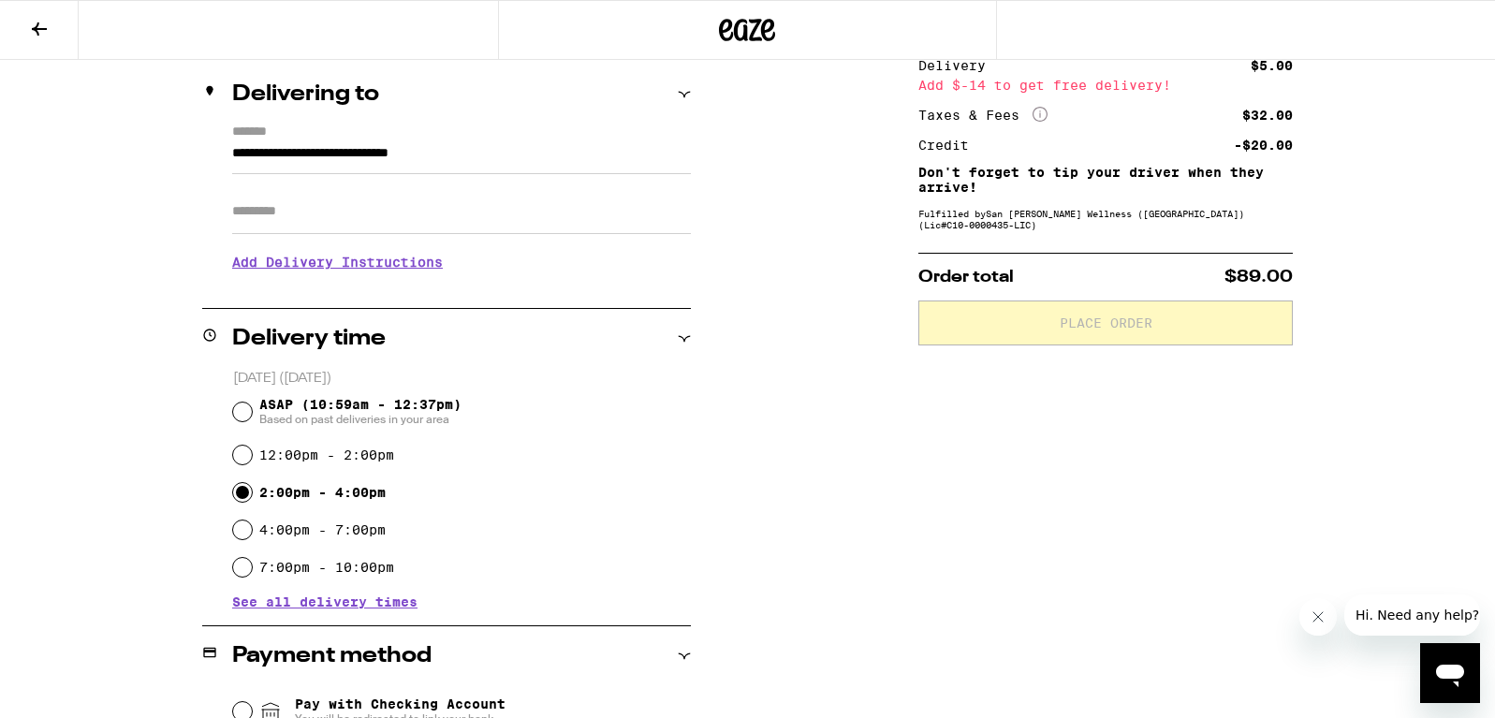
scroll to position [154, 0]
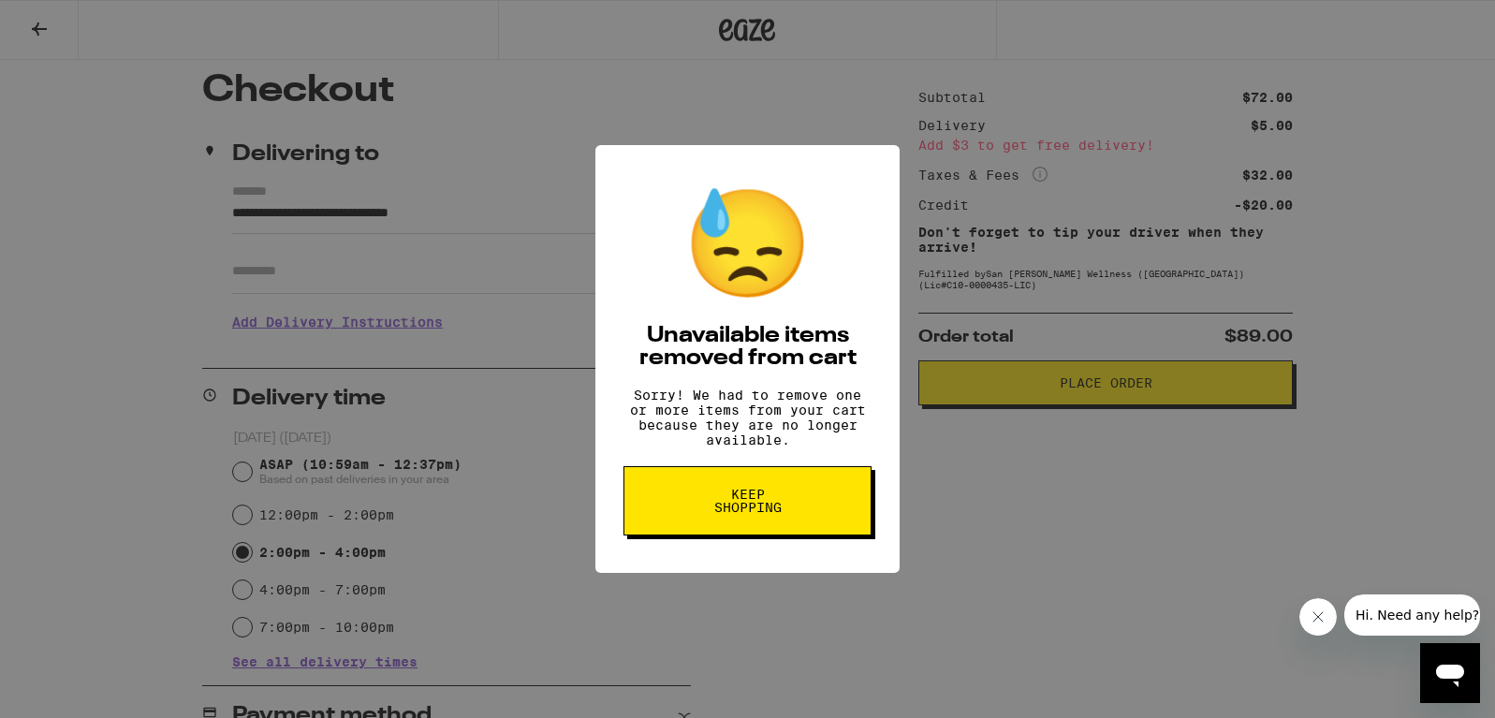
click at [808, 529] on button "Keep Shopping" at bounding box center [748, 500] width 248 height 69
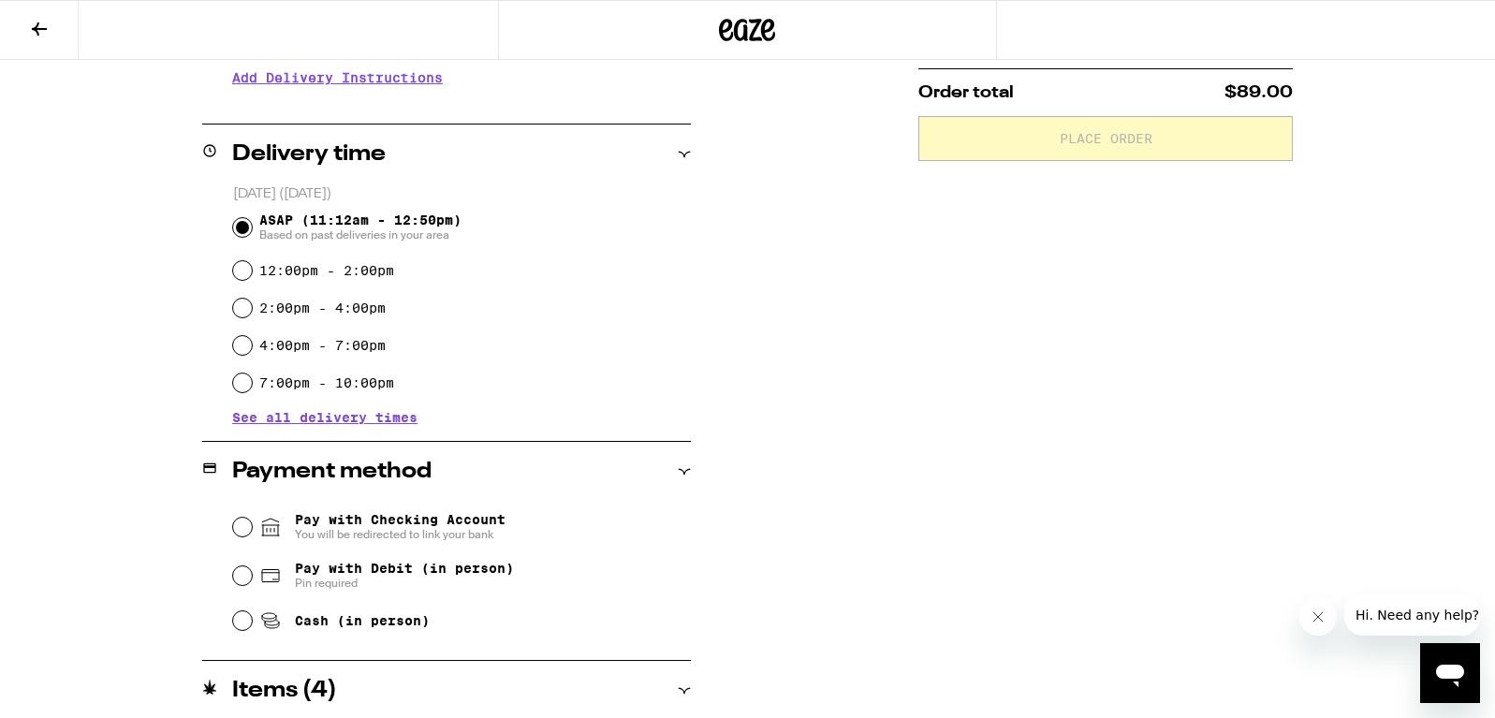
scroll to position [472, 0]
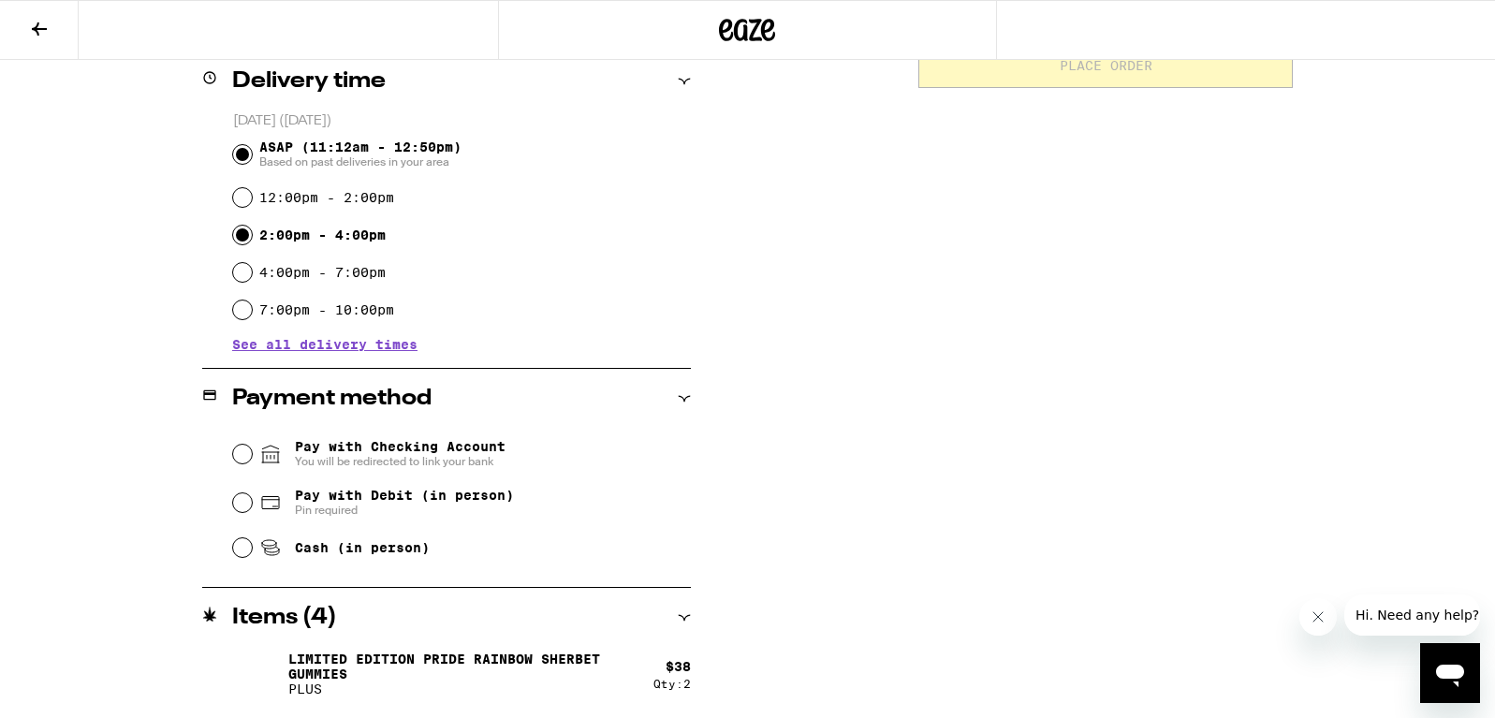
click at [247, 242] on input "2:00pm - 4:00pm" at bounding box center [242, 235] width 19 height 19
radio input "true"
click at [244, 557] on input "Cash (in person)" at bounding box center [242, 547] width 19 height 19
radio input "true"
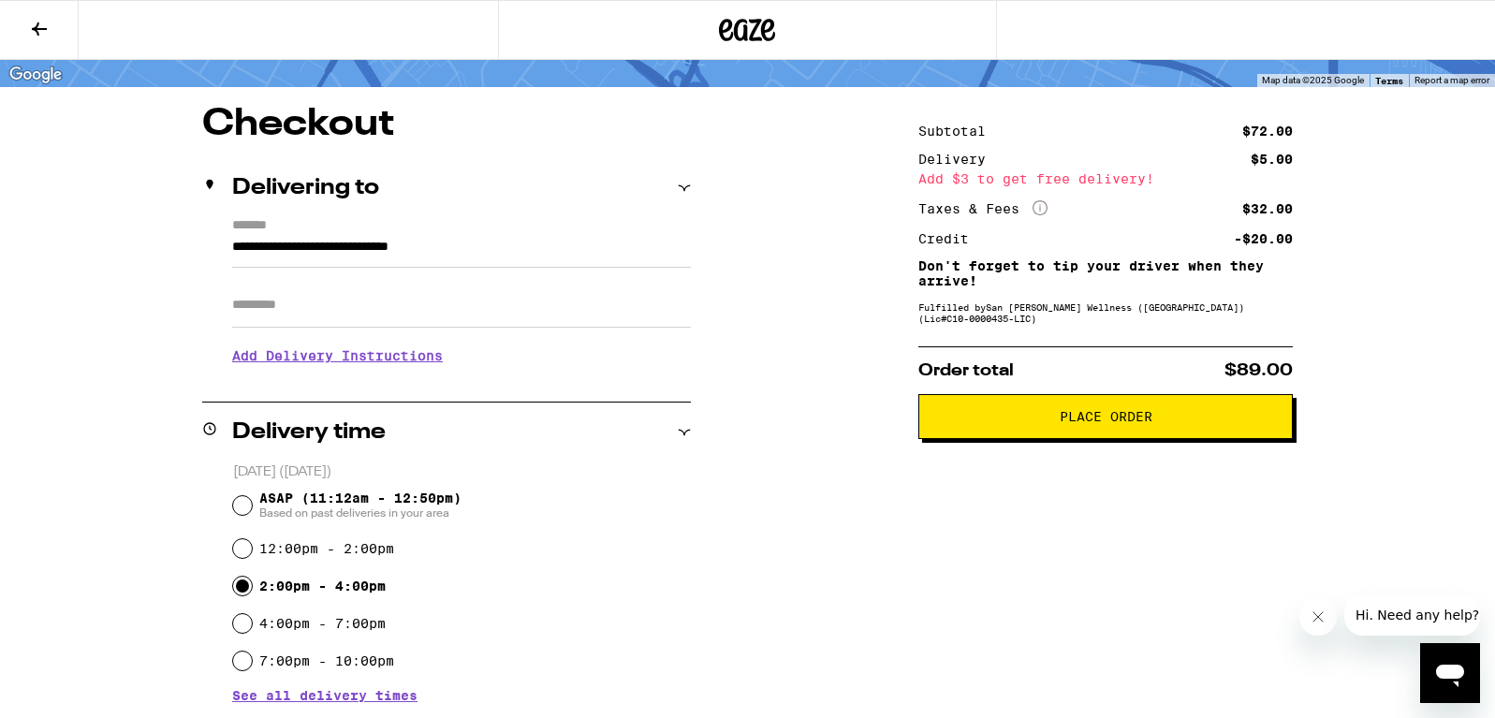
scroll to position [0, 0]
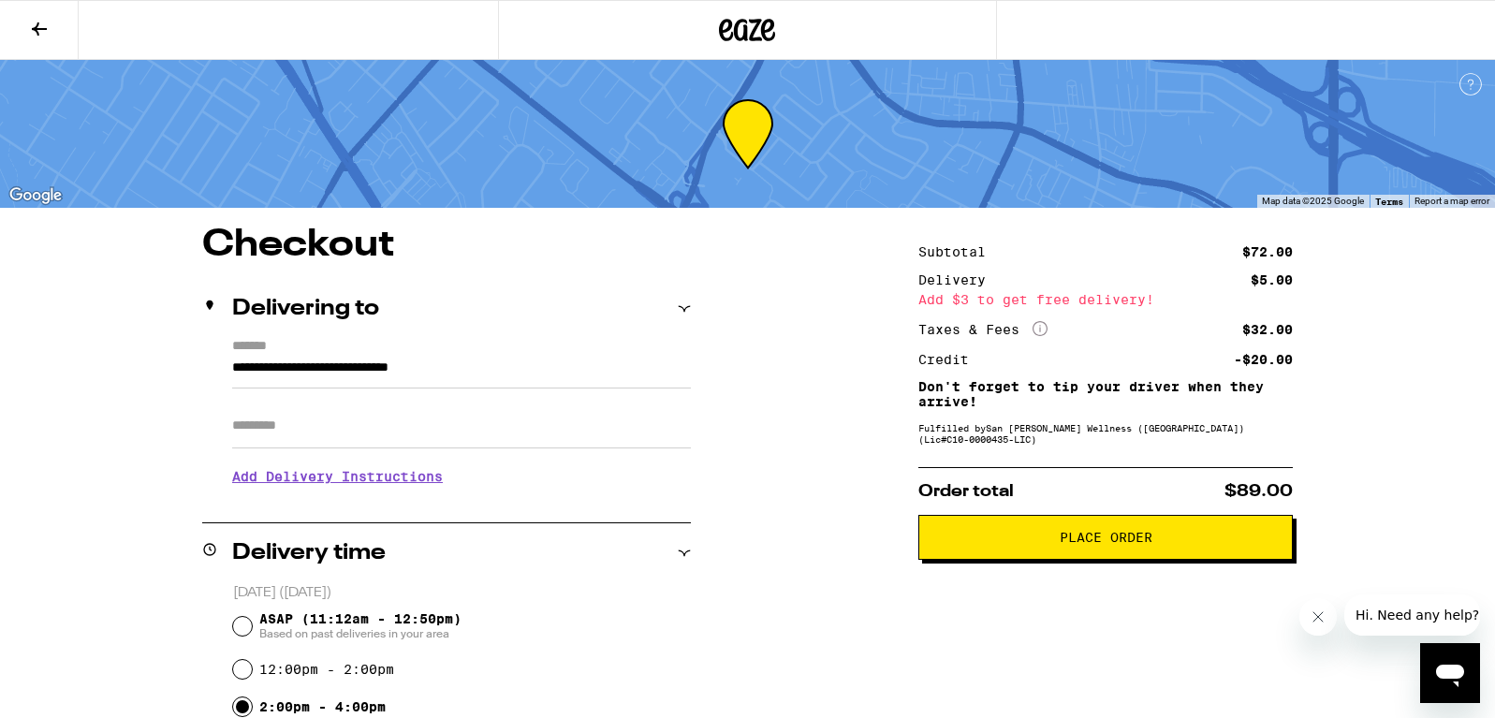
click at [1124, 544] on span "Place Order" at bounding box center [1106, 537] width 93 height 13
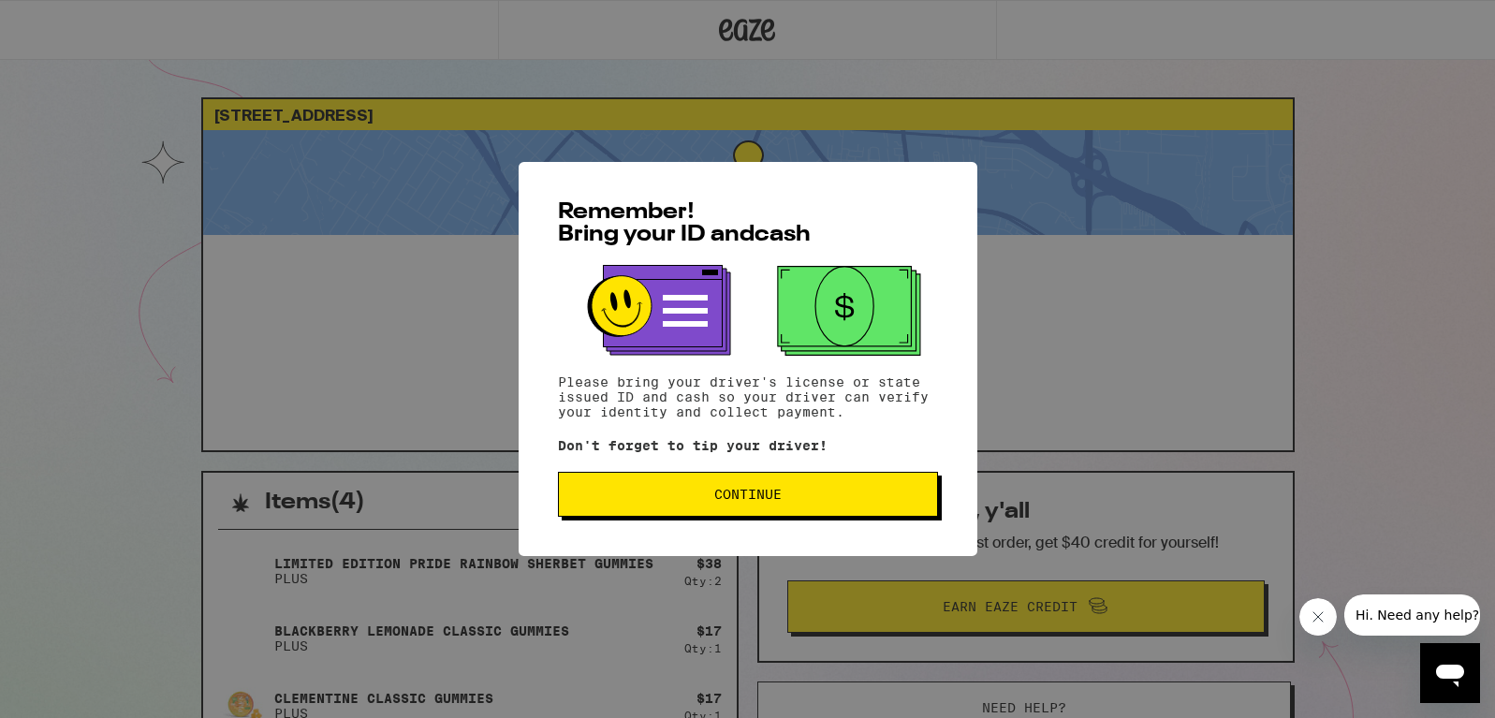
click at [894, 491] on button "Continue" at bounding box center [748, 494] width 380 height 45
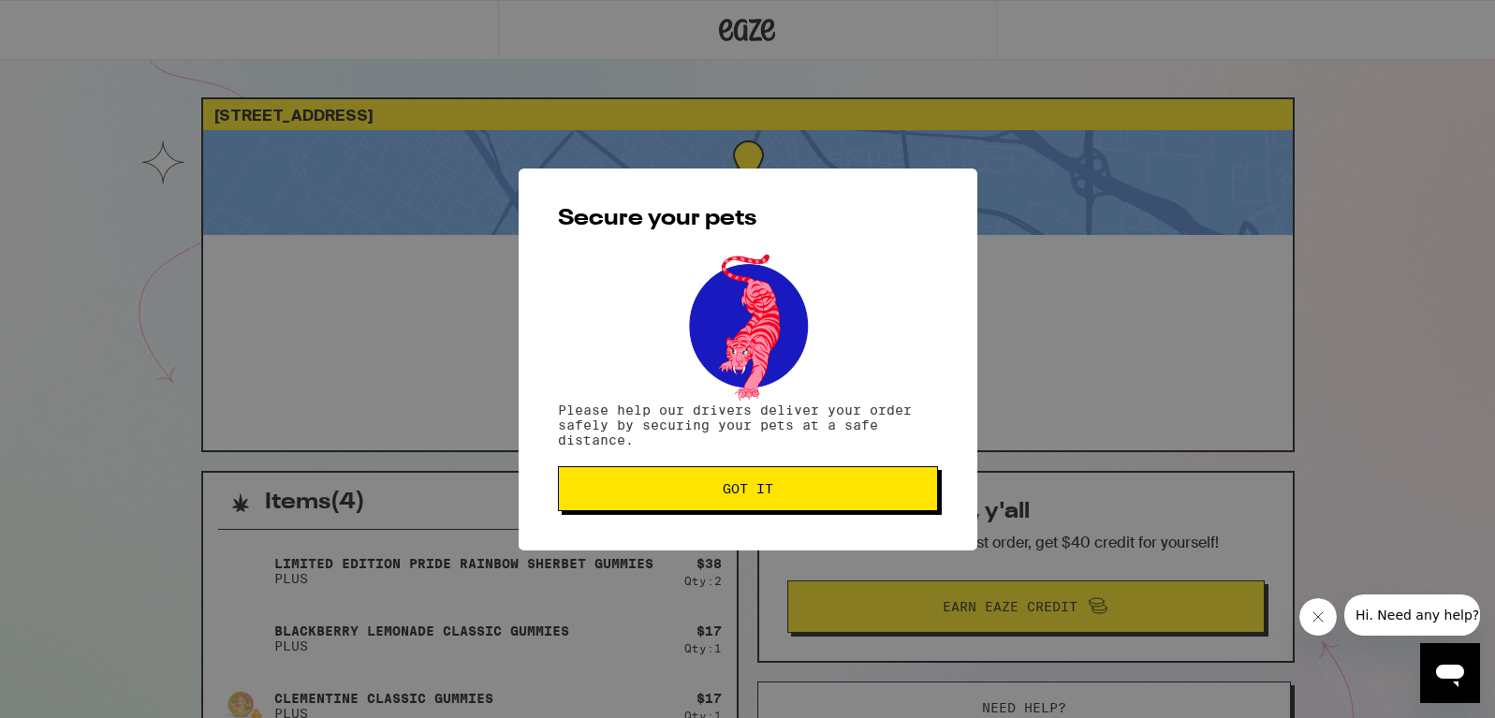
click at [894, 491] on span "Got it" at bounding box center [748, 488] width 348 height 13
